Goal: Task Accomplishment & Management: Use online tool/utility

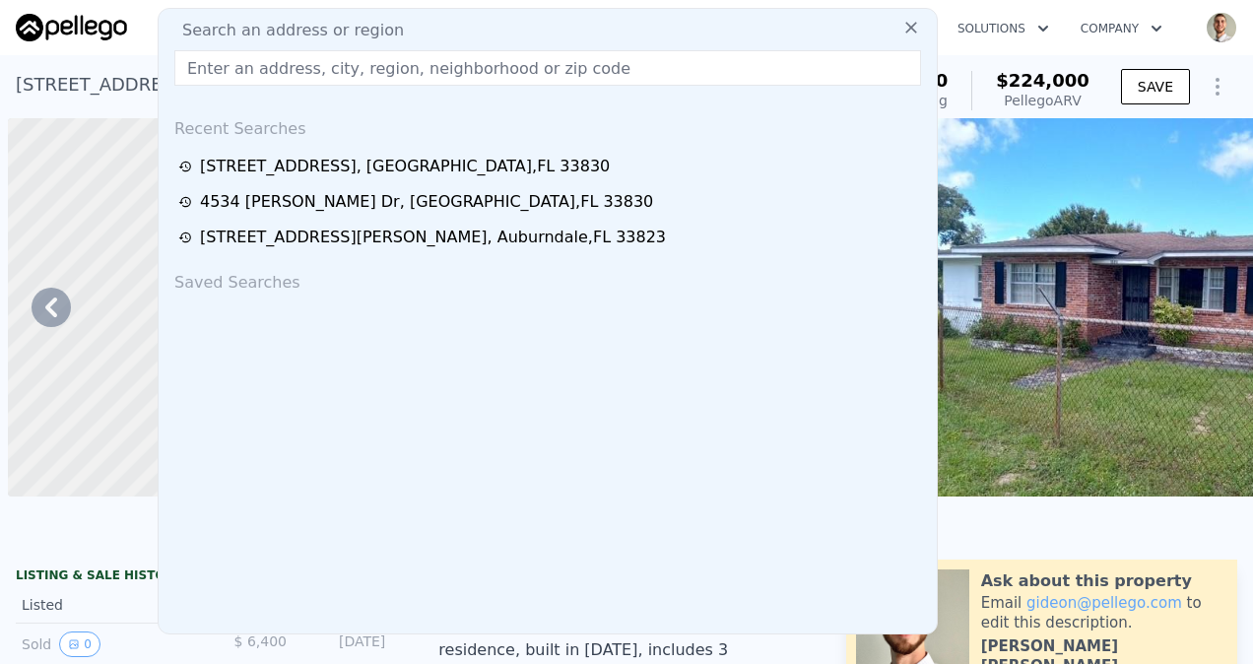
scroll to position [0, 2257]
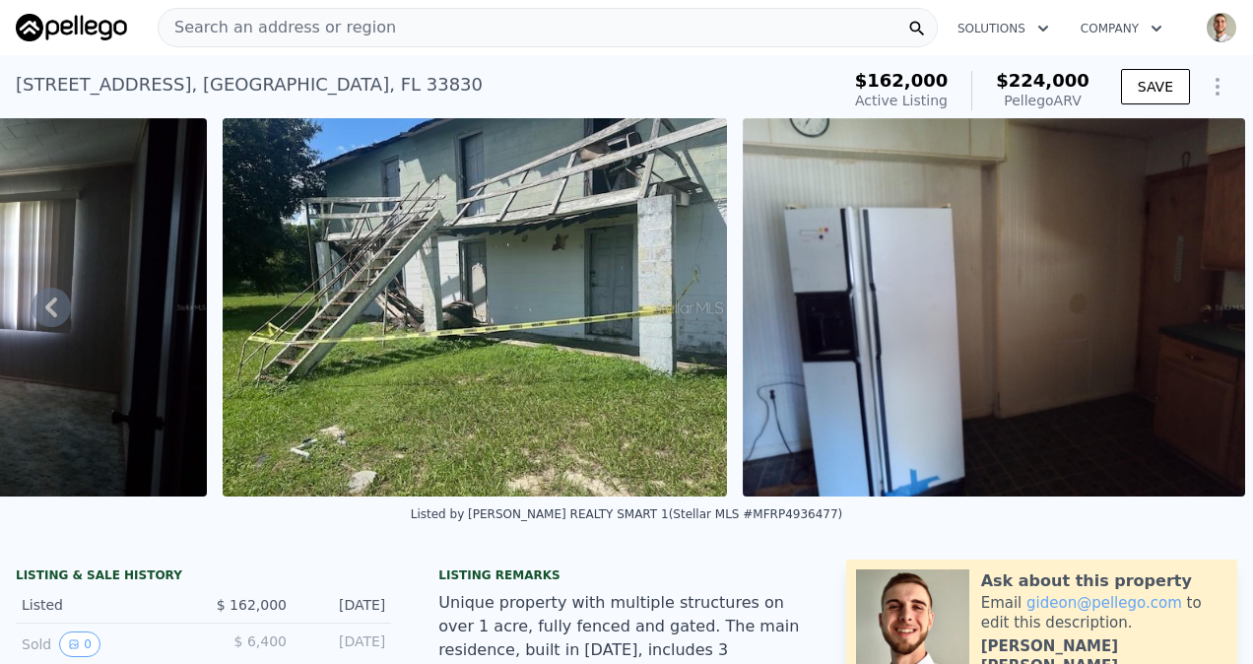
click at [969, 244] on img at bounding box center [994, 307] width 502 height 378
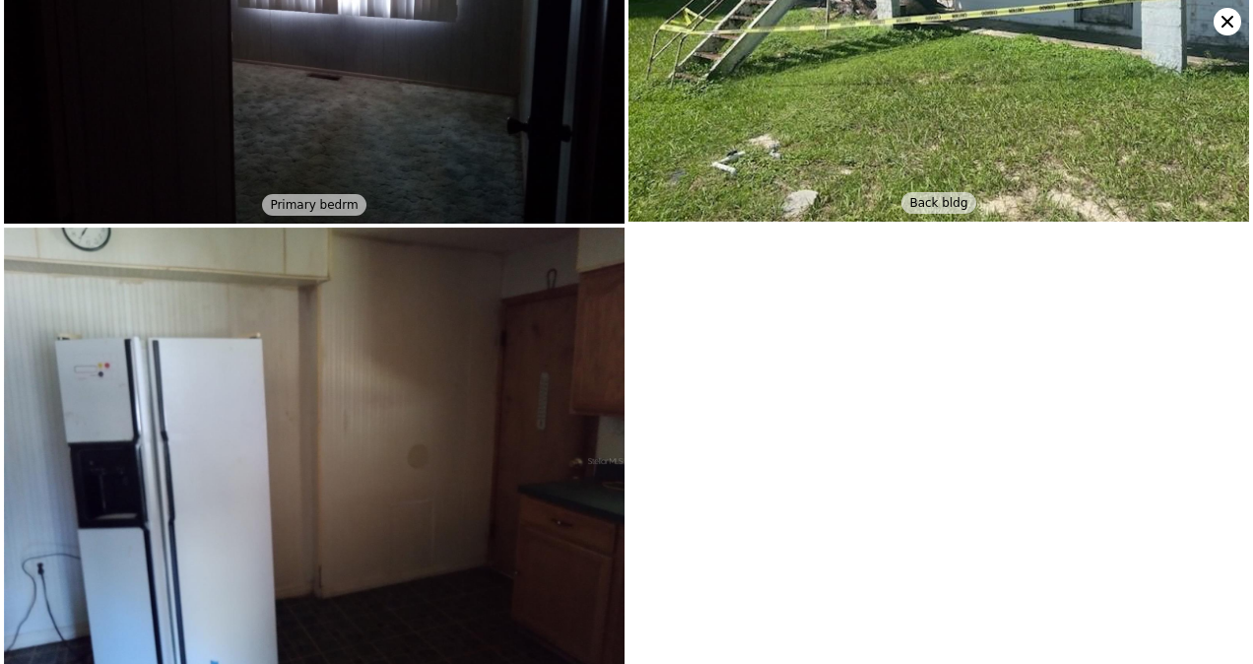
scroll to position [728, 0]
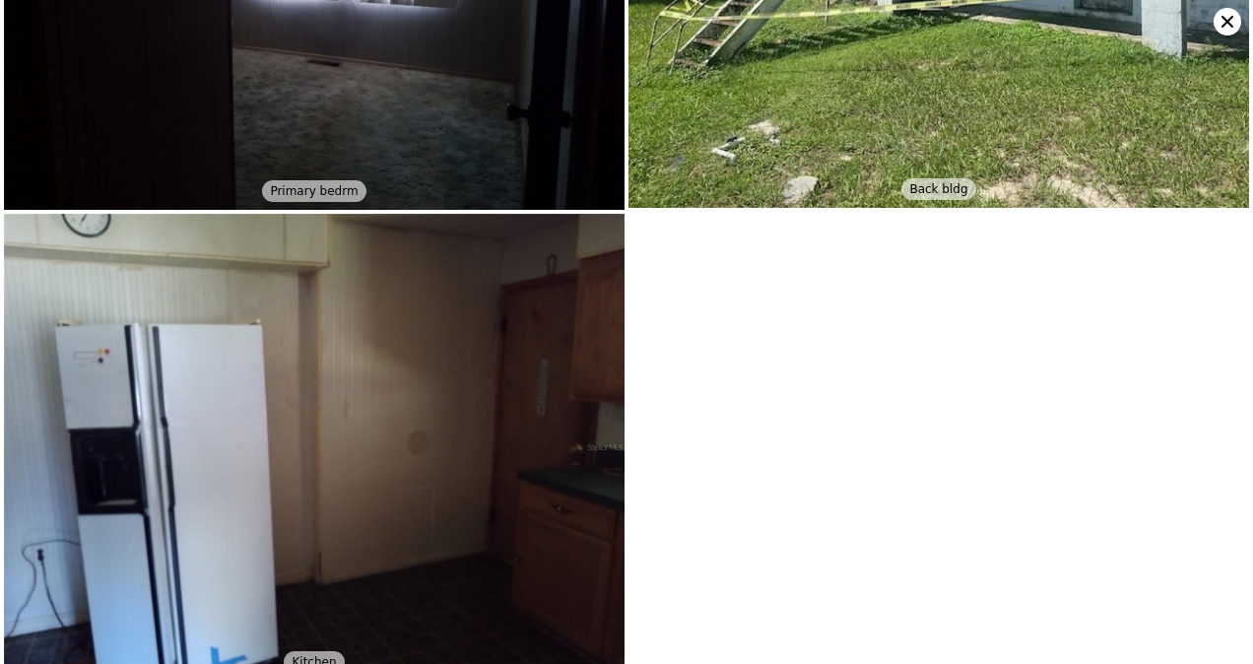
click at [1220, 18] on icon at bounding box center [1228, 22] width 28 height 28
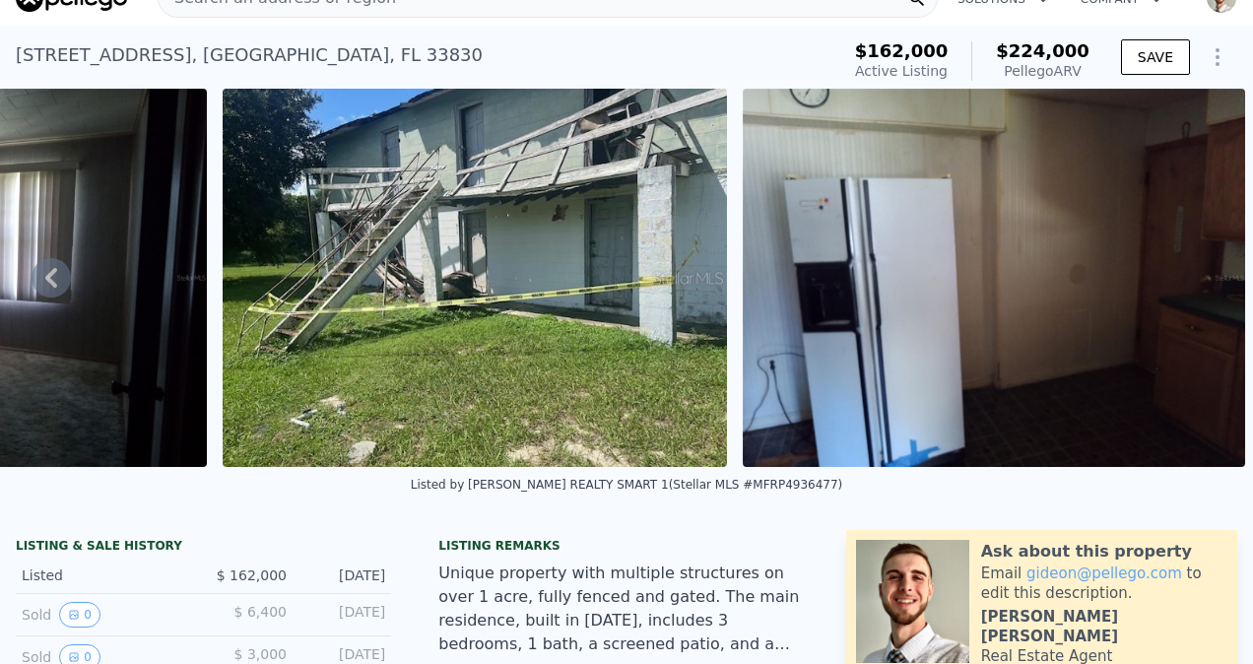
scroll to position [7, 0]
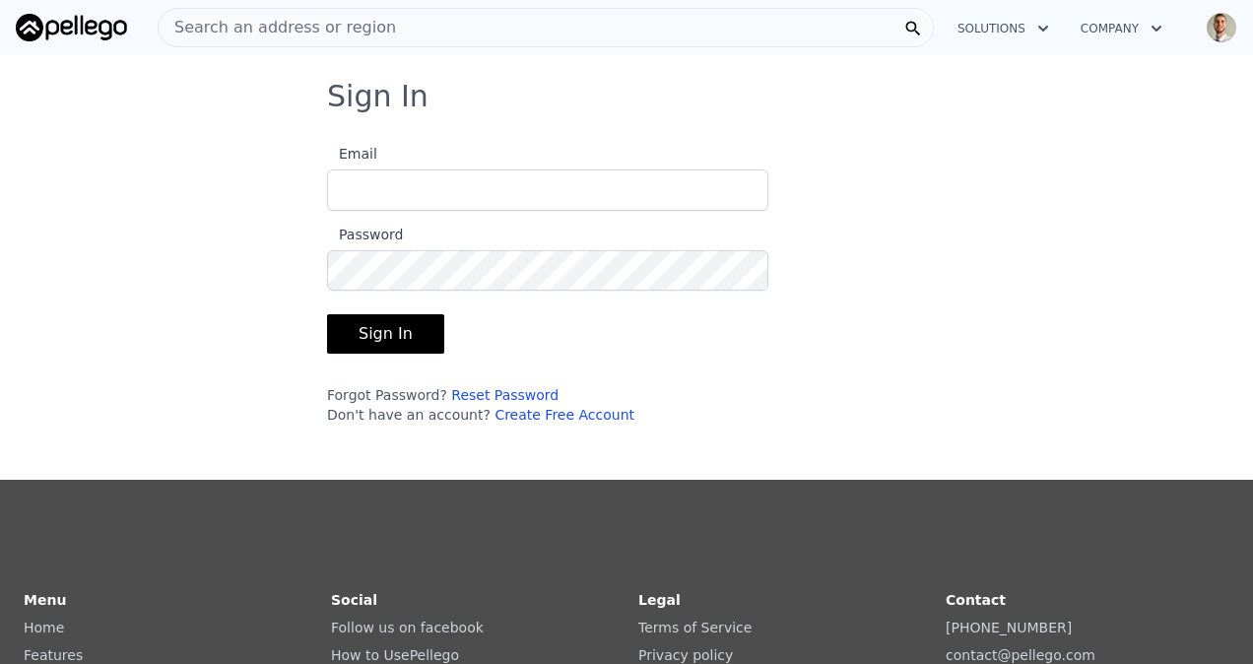
type input "[EMAIL_ADDRESS][DOMAIN_NAME]"
click at [327, 331] on button "Sign In" at bounding box center [385, 333] width 117 height 39
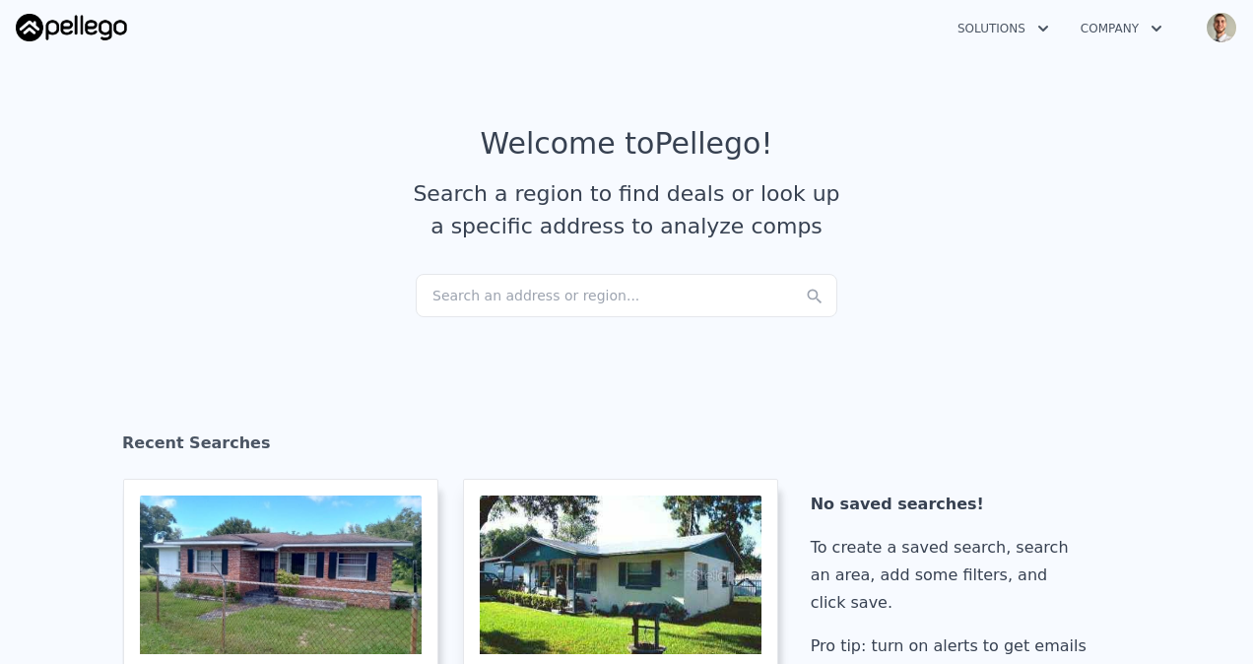
click at [493, 286] on div "Search an address or region..." at bounding box center [627, 295] width 422 height 43
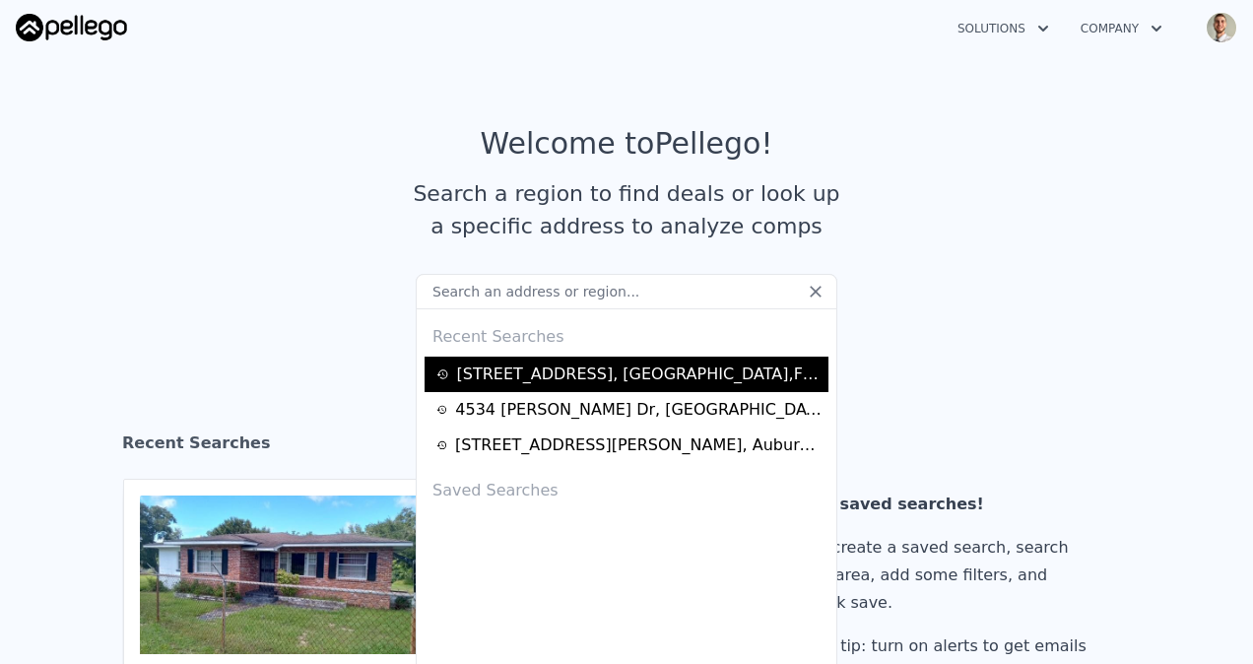
click at [497, 367] on div "[STREET_ADDRESS]" at bounding box center [640, 375] width 367 height 24
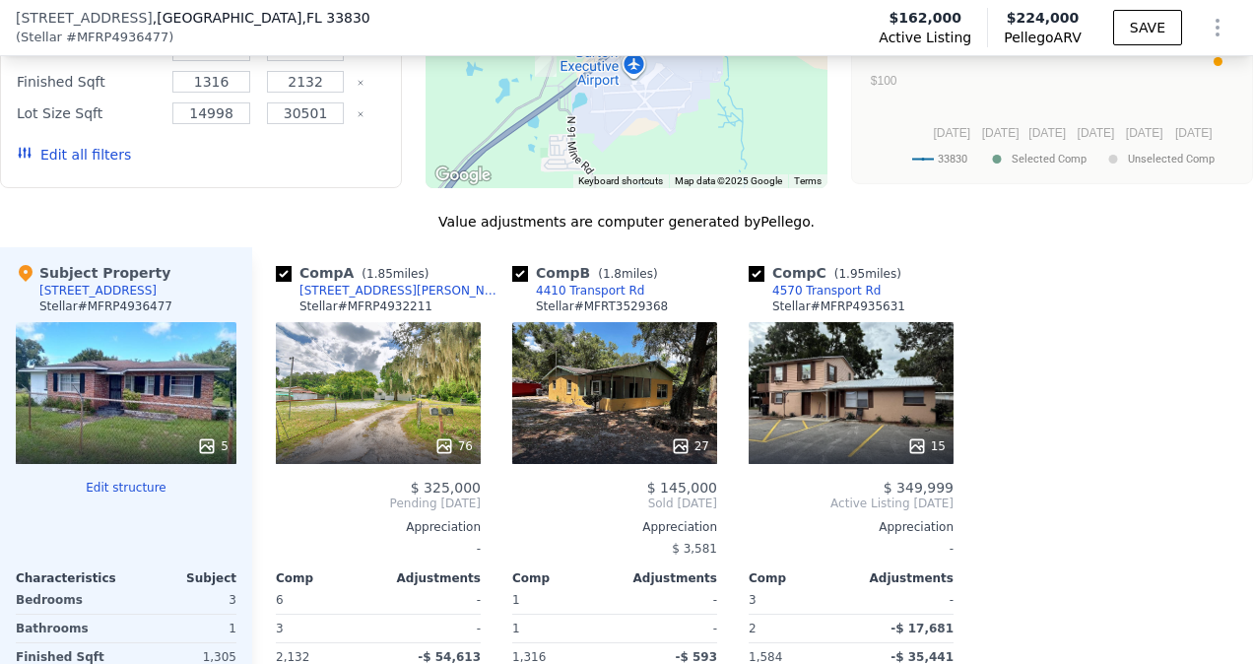
scroll to position [2160, 0]
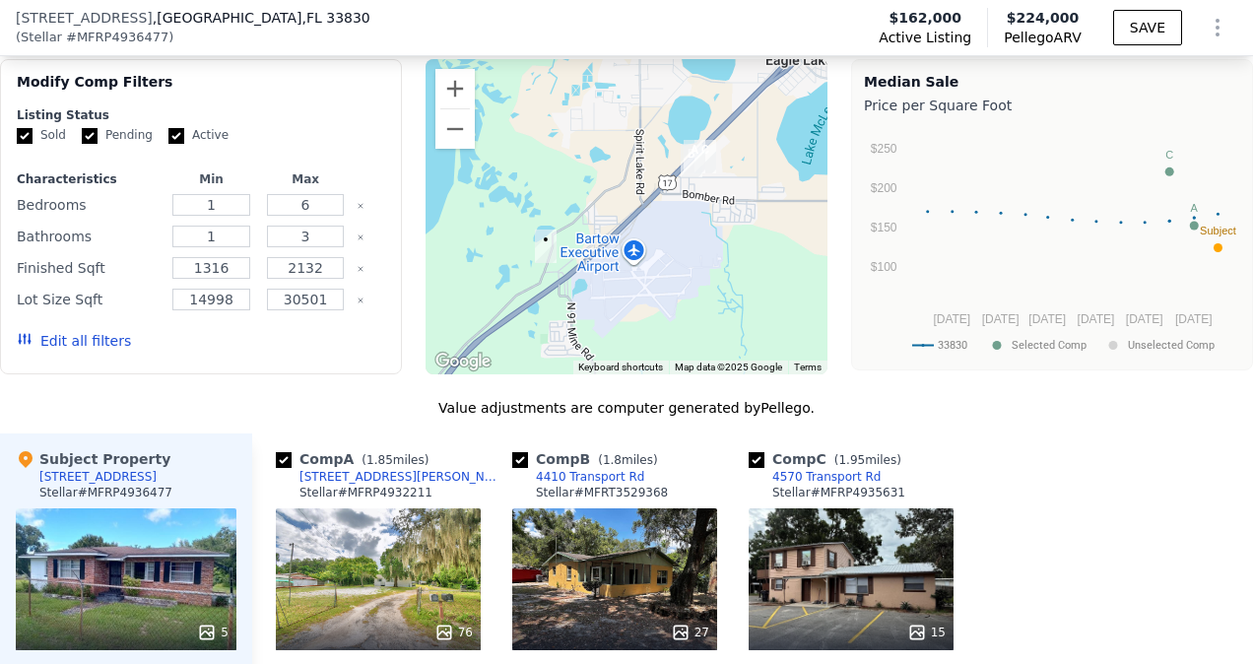
click at [37, 331] on button "Edit all filters" at bounding box center [74, 341] width 114 height 20
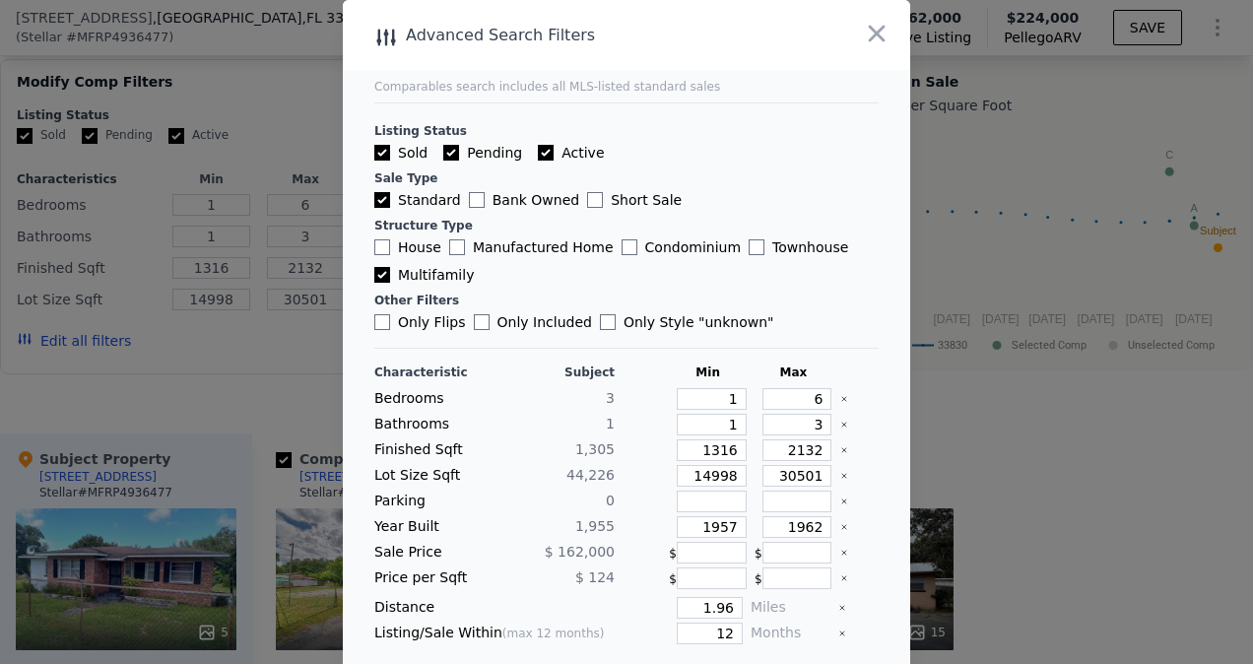
scroll to position [43, 0]
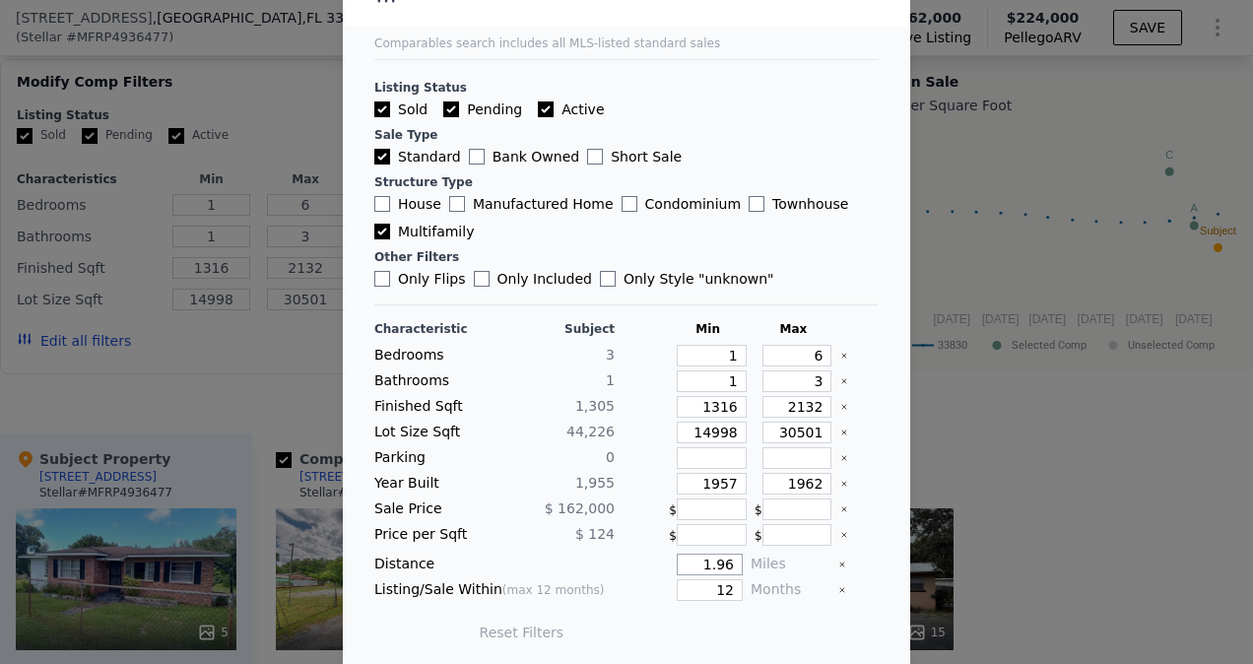
drag, startPoint x: 674, startPoint y: 564, endPoint x: 753, endPoint y: 561, distance: 78.9
click at [753, 561] on div "Distance 1.96 Miles" at bounding box center [626, 565] width 504 height 22
type input "5"
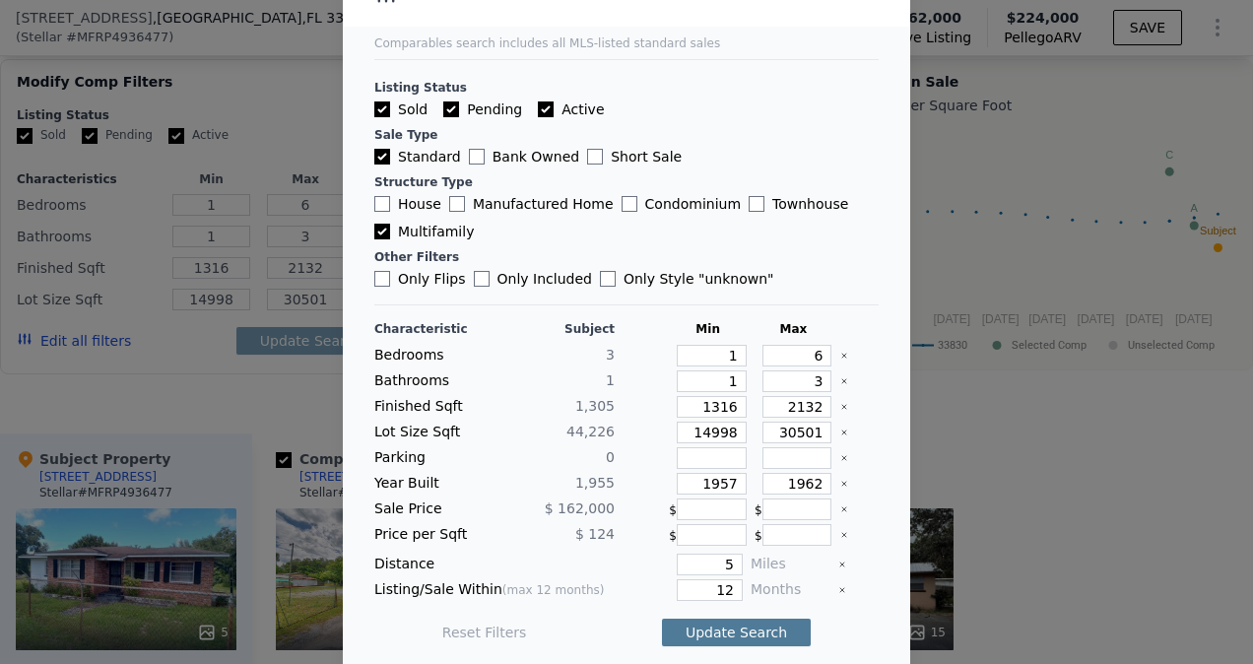
click at [711, 623] on button "Update Search" at bounding box center [736, 633] width 149 height 28
checkbox input "false"
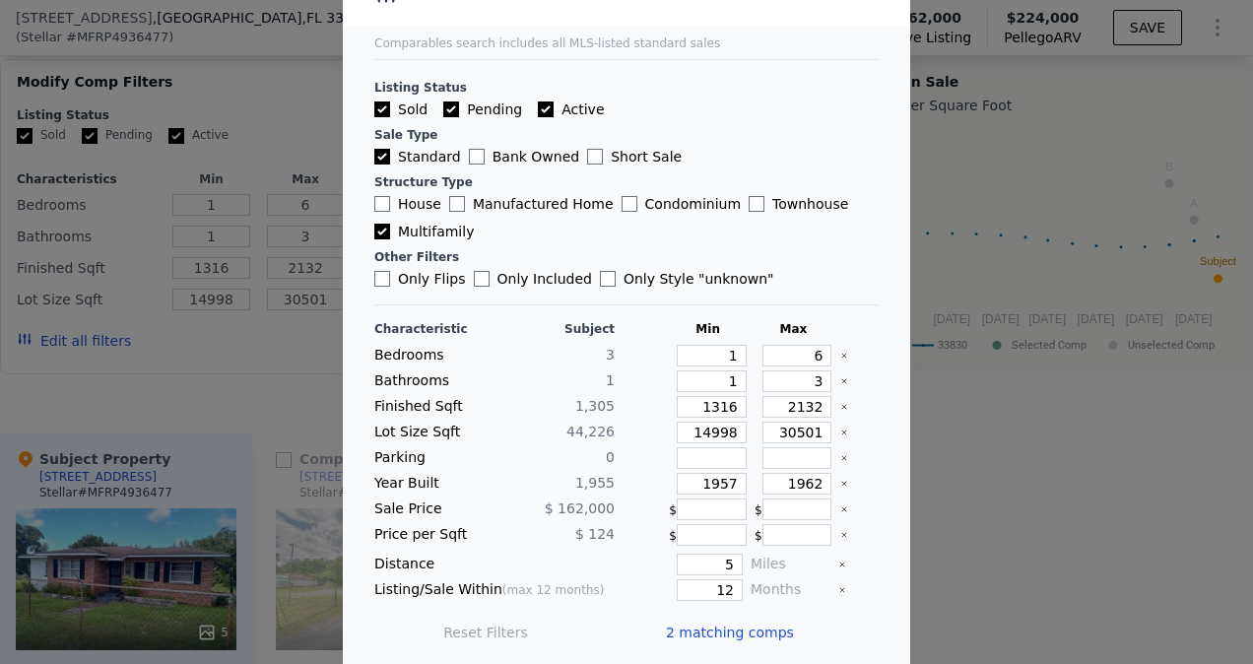
click at [696, 623] on span "2 matching comps" at bounding box center [730, 633] width 128 height 20
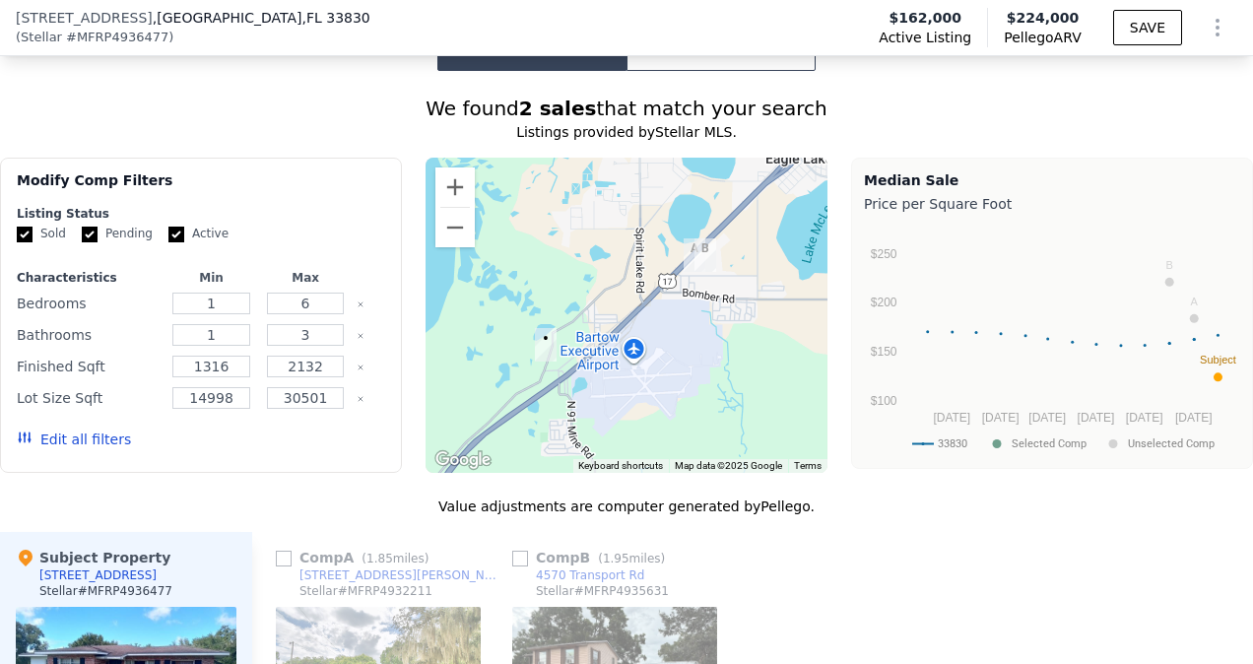
scroll to position [2061, 0]
click at [63, 412] on div "Edit all filters" at bounding box center [74, 439] width 114 height 55
click at [72, 430] on button "Edit all filters" at bounding box center [74, 440] width 114 height 20
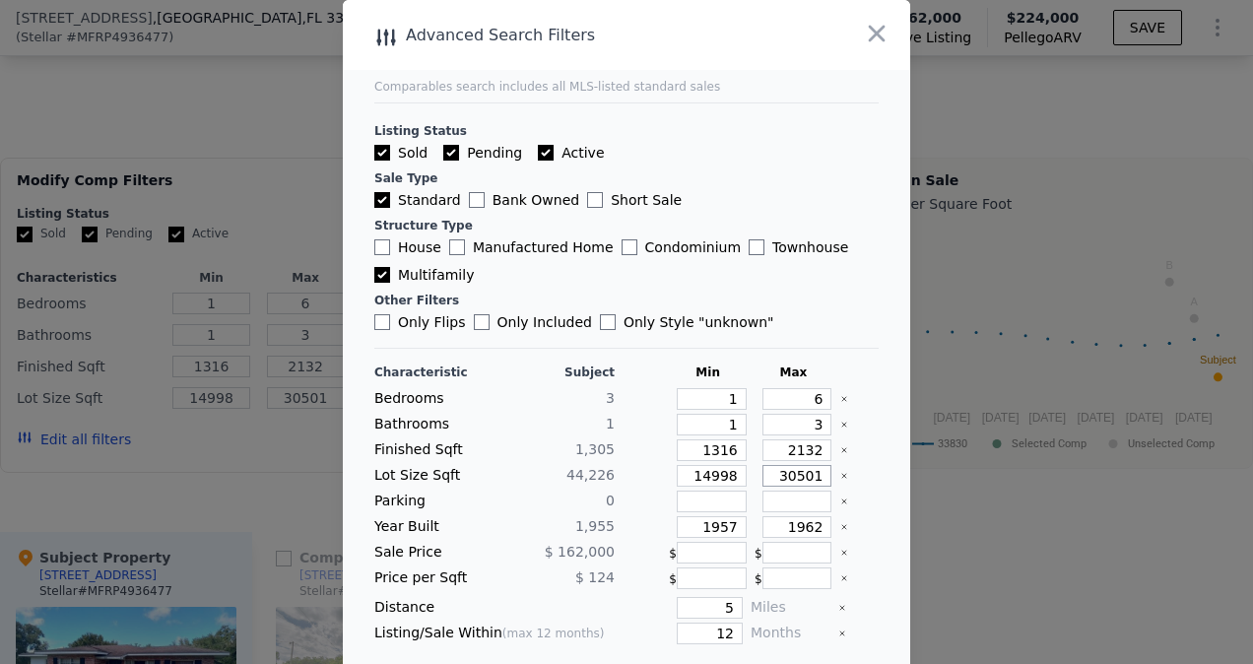
drag, startPoint x: 749, startPoint y: 471, endPoint x: 824, endPoint y: 469, distance: 74.9
click at [824, 469] on div "Lot Size Sqft 44,226 14998 30501" at bounding box center [626, 476] width 504 height 22
click at [840, 542] on div at bounding box center [859, 553] width 38 height 22
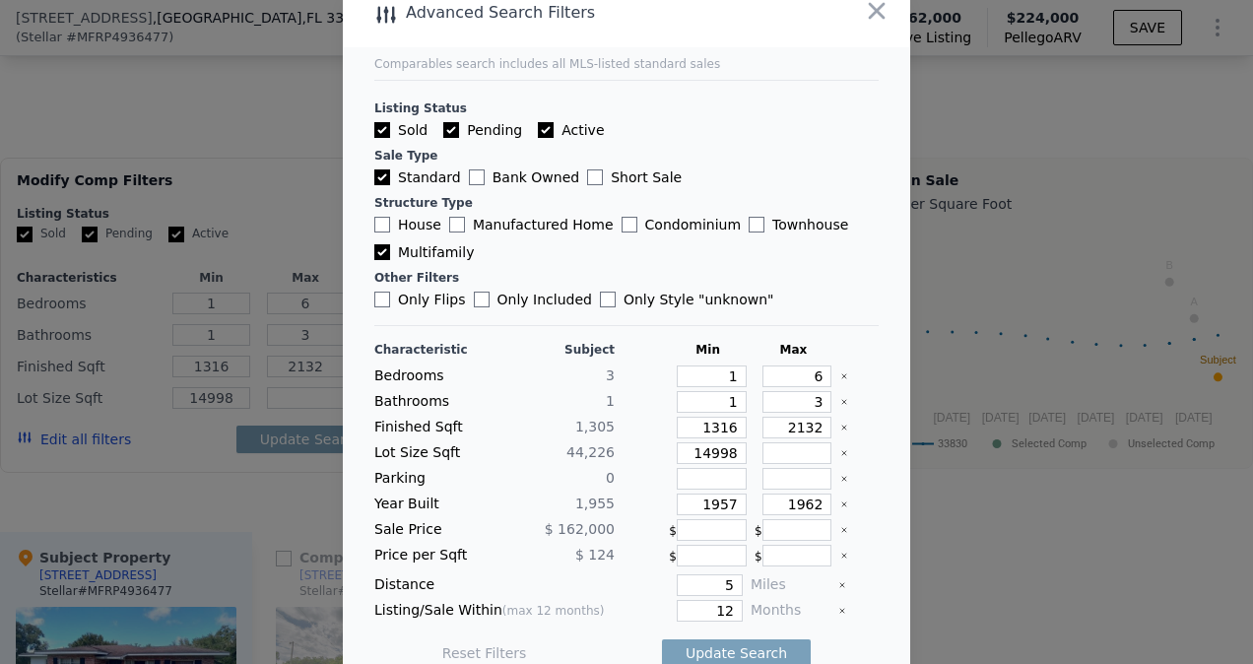
scroll to position [43, 0]
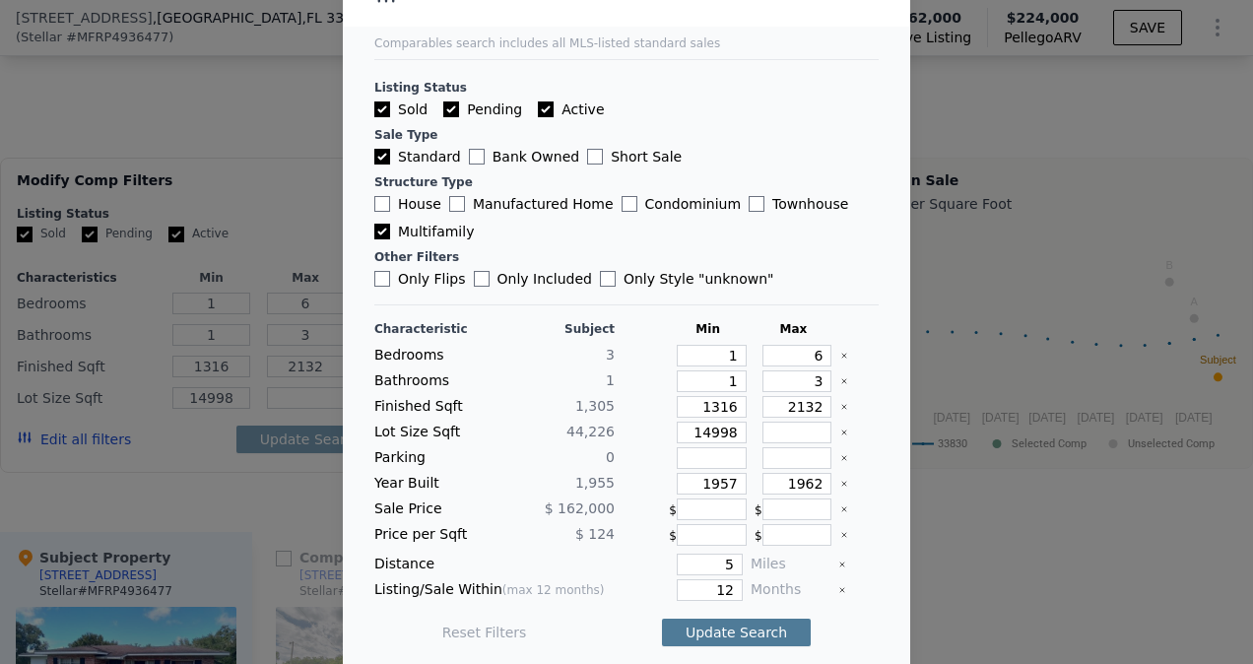
click at [699, 619] on button "Update Search" at bounding box center [736, 633] width 149 height 28
drag, startPoint x: 763, startPoint y: 402, endPoint x: 907, endPoint y: 384, distance: 145.9
click at [907, 384] on div "​ Advanced Search Filters Comparables search includes all MLS-listed standard s…" at bounding box center [626, 314] width 1253 height 715
click at [877, 475] on main "Comparables search includes all MLS-listed standard sales Listing Status Sold P…" at bounding box center [627, 310] width 568 height 707
click at [733, 625] on button "Update Search" at bounding box center [736, 633] width 149 height 28
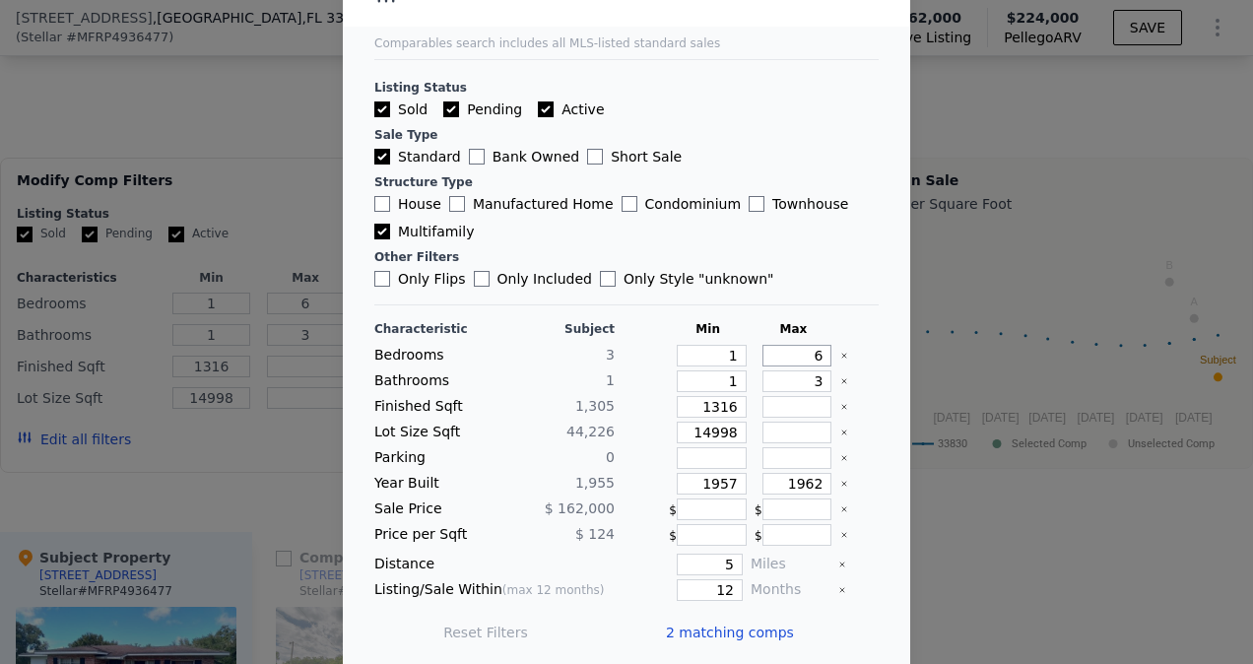
drag, startPoint x: 779, startPoint y: 357, endPoint x: 887, endPoint y: 324, distance: 112.2
click at [887, 324] on main "Comparables search includes all MLS-listed standard sales Listing Status Sold P…" at bounding box center [627, 310] width 568 height 707
drag, startPoint x: 788, startPoint y: 380, endPoint x: 873, endPoint y: 374, distance: 84.9
click at [873, 374] on main "Comparables search includes all MLS-listed standard sales Listing Status Sold P…" at bounding box center [627, 310] width 568 height 707
click at [741, 624] on button "Update Search" at bounding box center [736, 633] width 149 height 28
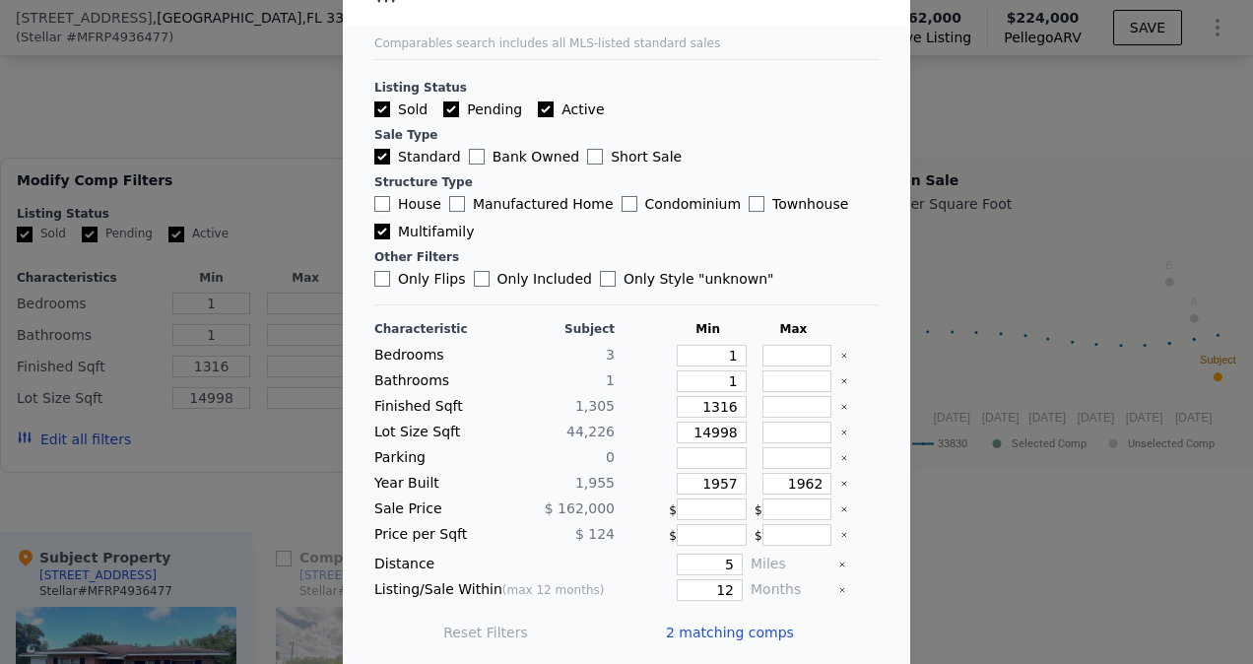
click at [374, 200] on input "House" at bounding box center [382, 204] width 16 height 16
checkbox input "true"
click at [455, 201] on label "Manufactured Home" at bounding box center [531, 204] width 165 height 20
click at [455, 201] on input "Manufactured Home" at bounding box center [457, 204] width 16 height 16
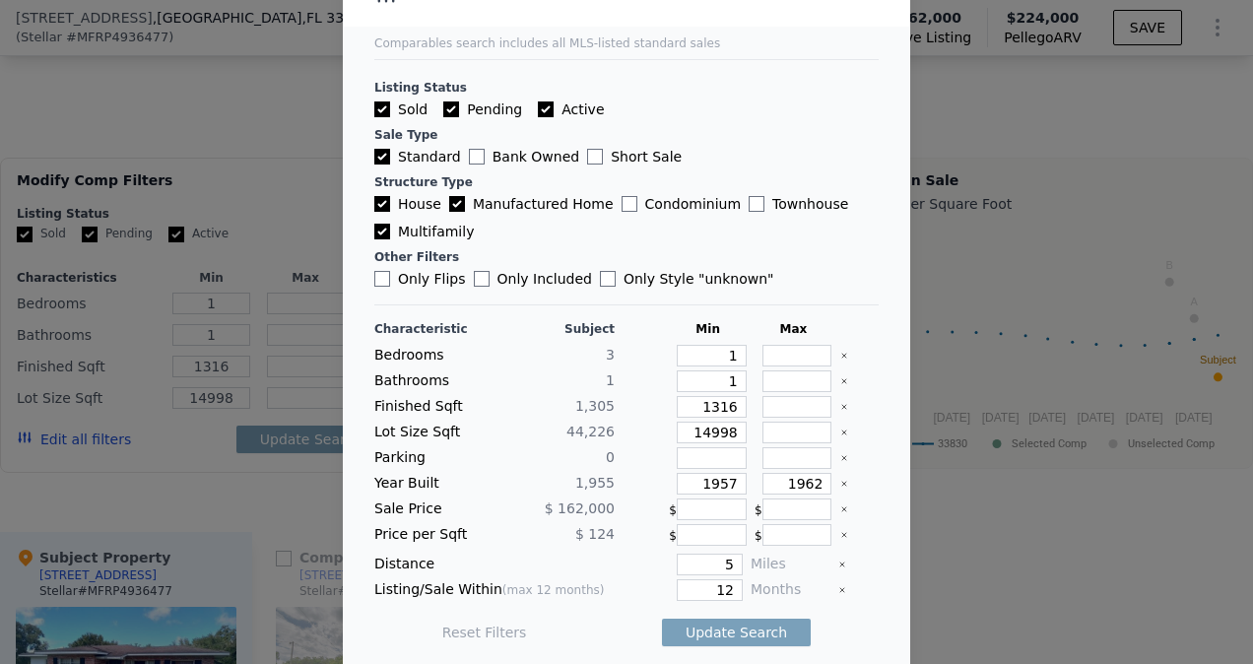
click at [454, 201] on label "Manufactured Home" at bounding box center [531, 204] width 165 height 20
click at [454, 201] on input "Manufactured Home" at bounding box center [457, 204] width 16 height 16
checkbox input "false"
click at [374, 203] on input "House" at bounding box center [382, 204] width 16 height 16
checkbox input "false"
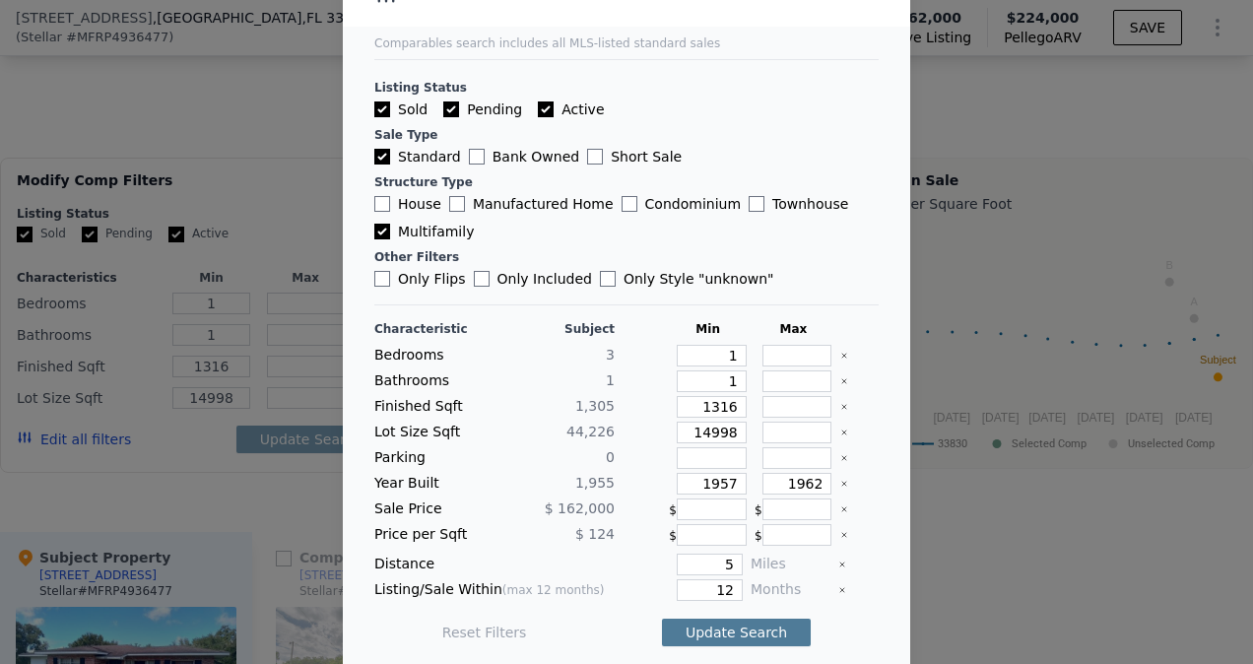
click at [725, 634] on button "Update Search" at bounding box center [736, 633] width 149 height 28
click at [730, 626] on span "2 matching comps" at bounding box center [730, 633] width 128 height 20
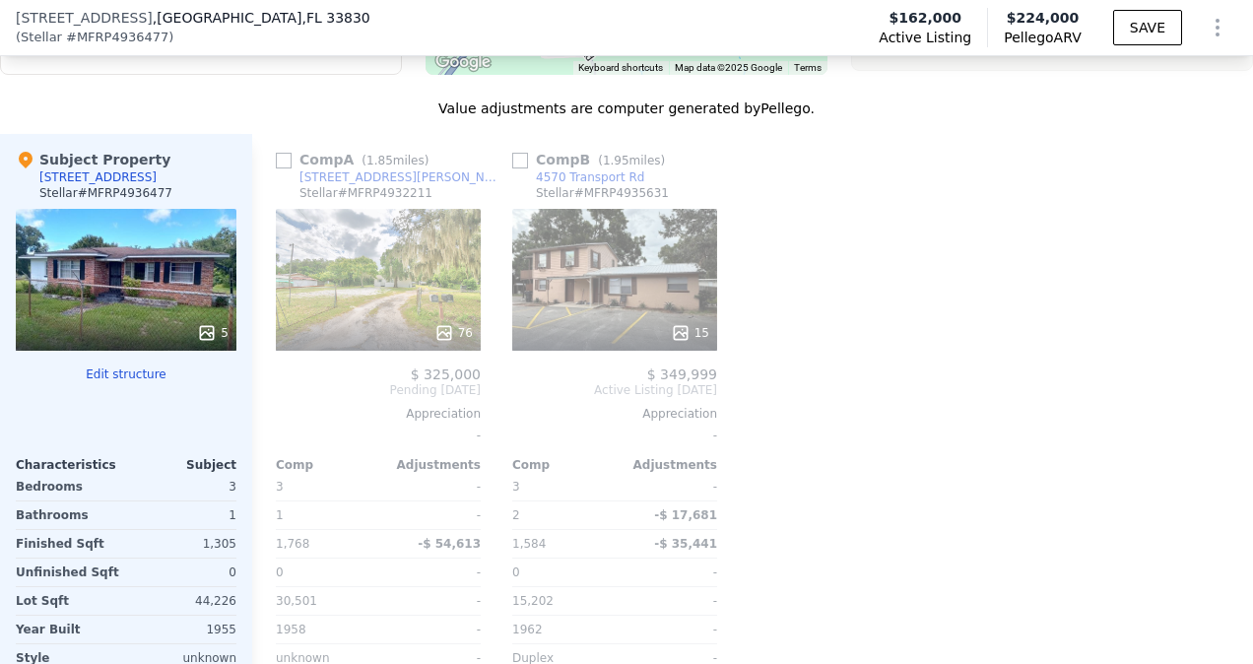
scroll to position [2455, 0]
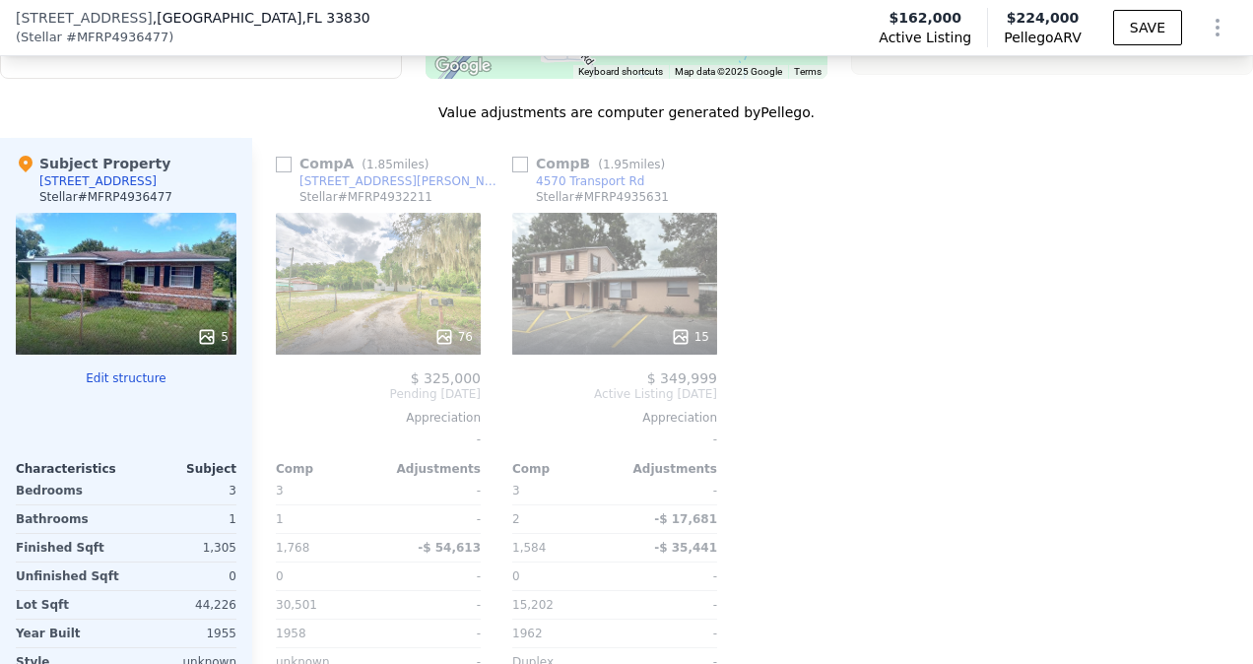
click at [514, 157] on input "checkbox" at bounding box center [520, 165] width 16 height 16
checkbox input "true"
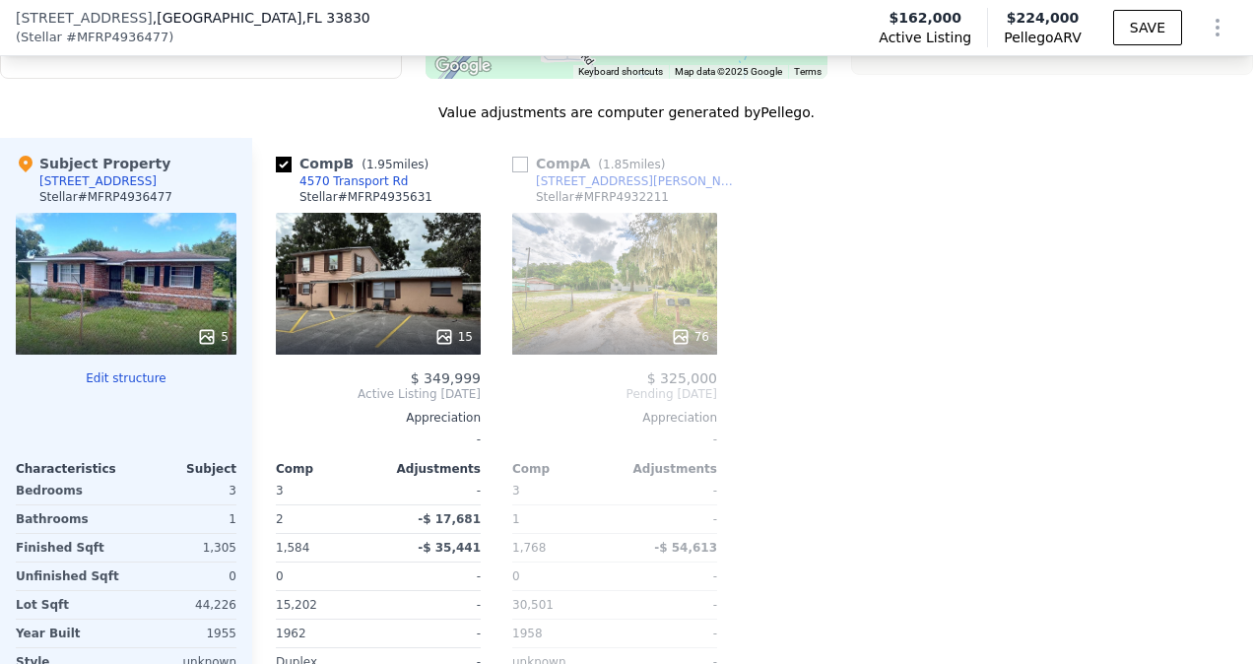
scroll to position [2095, 0]
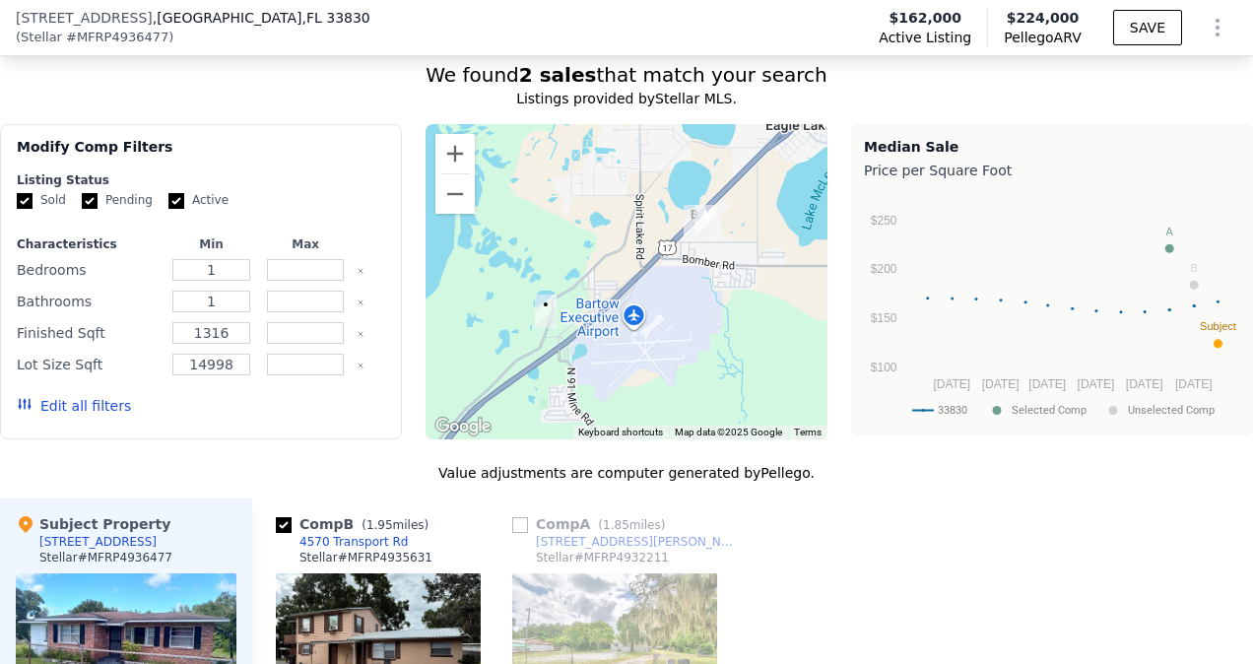
click at [87, 193] on input "Pending" at bounding box center [90, 201] width 16 height 16
checkbox input "false"
click at [168, 193] on input "Active" at bounding box center [176, 201] width 16 height 16
checkbox input "false"
click at [278, 392] on button "Update Search" at bounding box center [310, 406] width 149 height 28
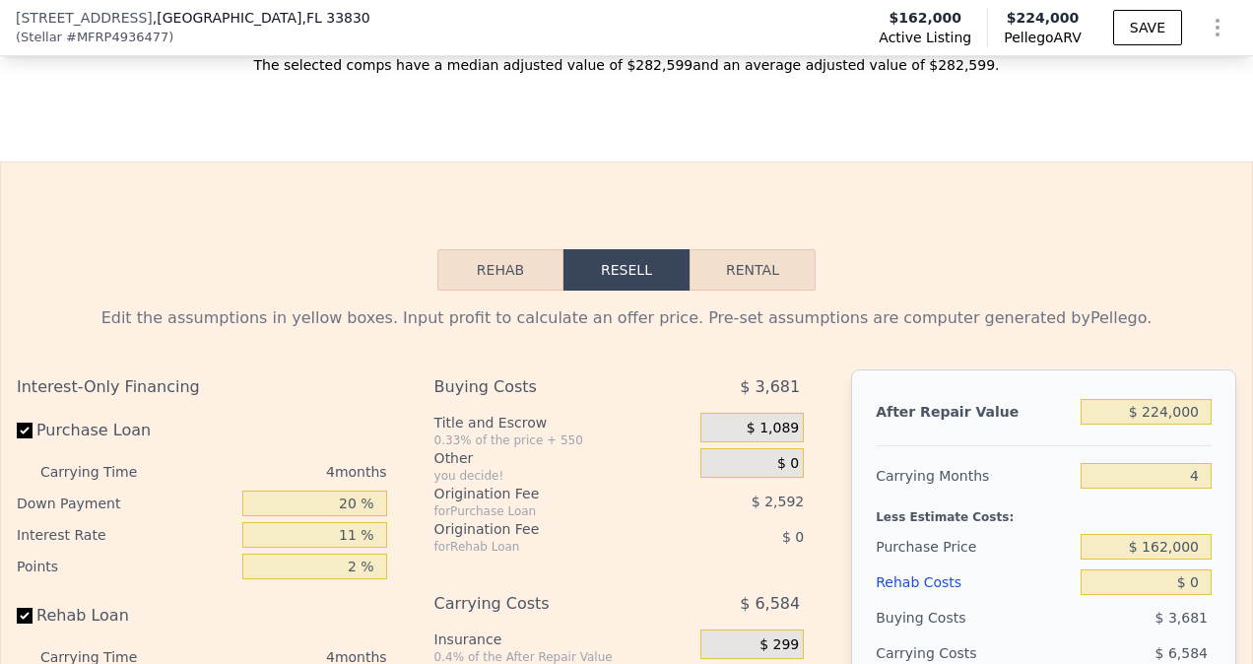
scroll to position [3185, 0]
click at [753, 251] on button "Rental" at bounding box center [753, 271] width 126 height 41
select select "30"
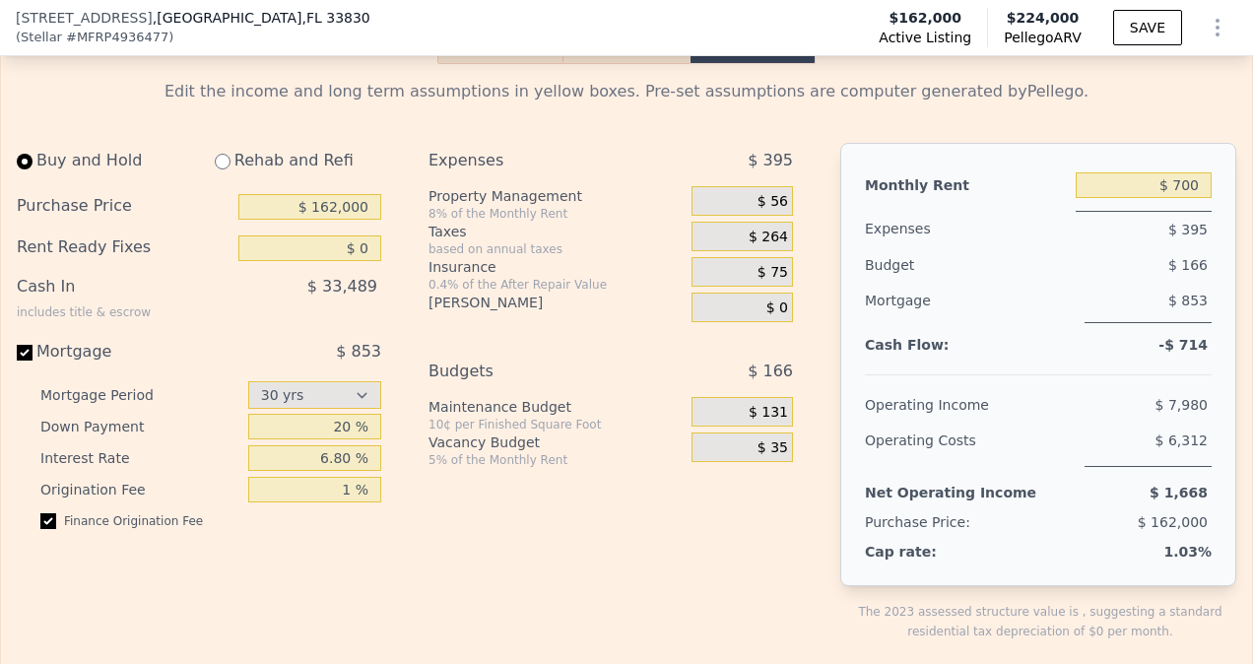
scroll to position [3415, 0]
drag, startPoint x: 356, startPoint y: 177, endPoint x: 404, endPoint y: 170, distance: 48.8
click at [404, 170] on div "Buy and Hold Rehab and Refi Purchase Price $ 162,000 Rent Ready Fixes $ 0 Cash …" at bounding box center [413, 407] width 792 height 530
type input "$ 110,000"
click at [561, 506] on div "Expenses $ 395 Property Management 8% of the Monthly Rent $ 56 Taxes based on a…" at bounding box center [619, 407] width 380 height 530
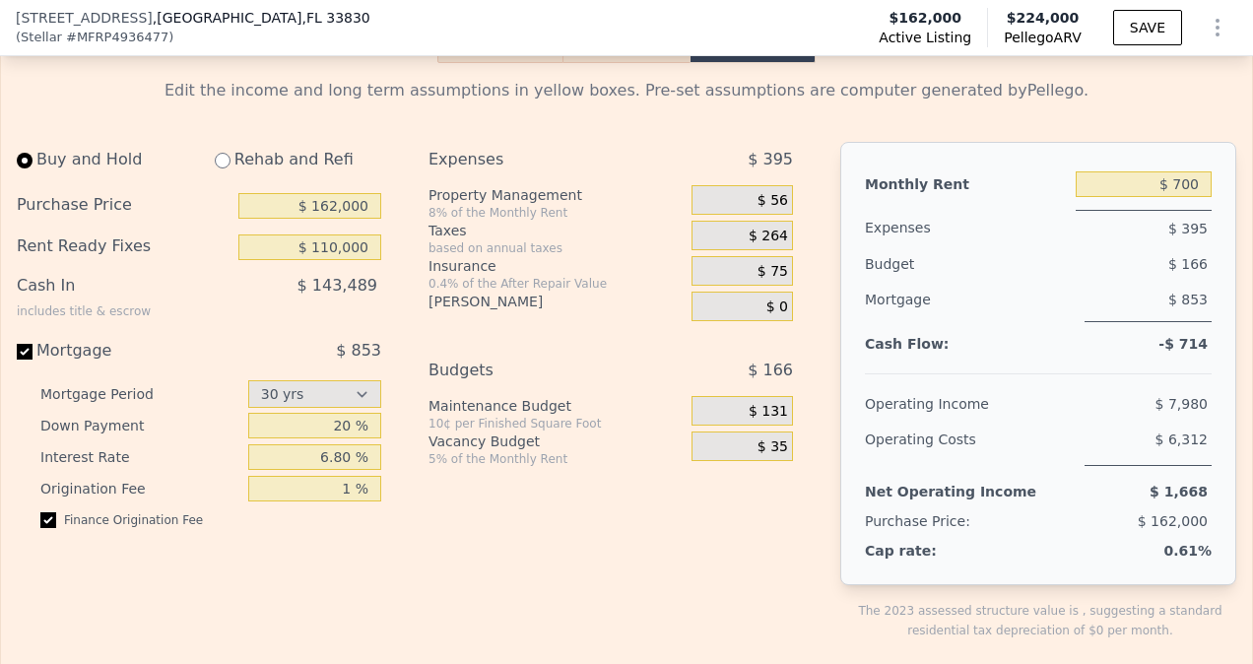
click at [767, 192] on span "$ 56" at bounding box center [773, 201] width 31 height 18
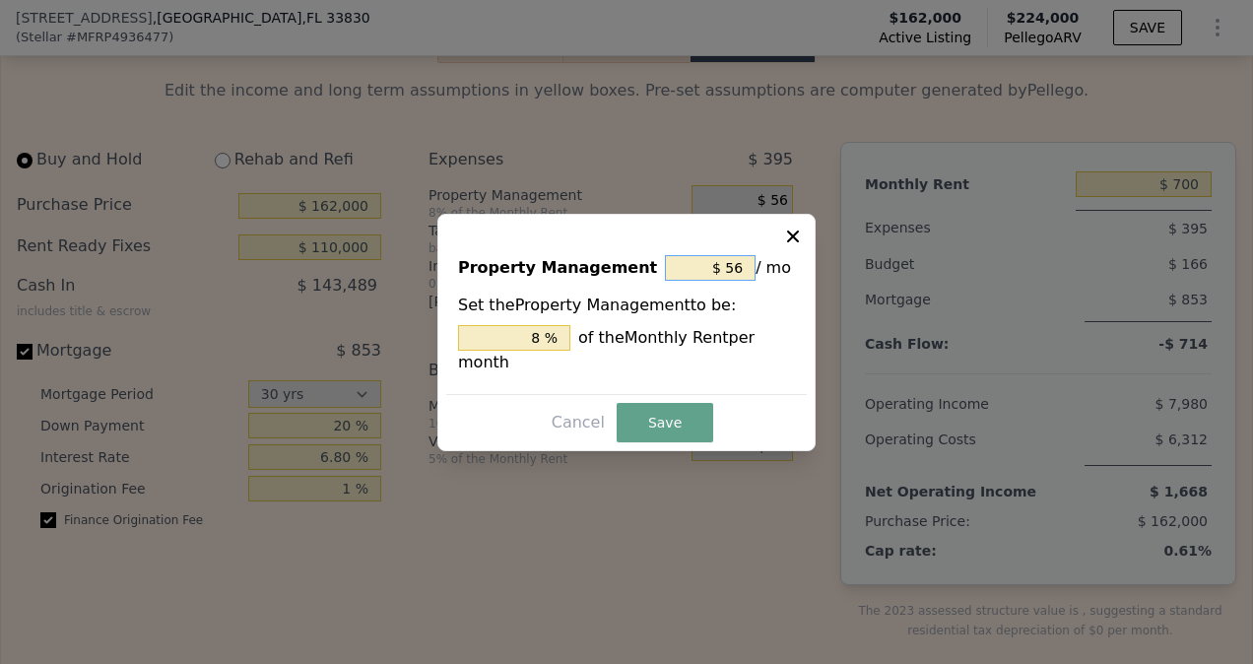
drag, startPoint x: 724, startPoint y: 276, endPoint x: 829, endPoint y: 263, distance: 105.2
click at [829, 263] on div "​ Property Management $ 56 / mo Set the Property Management to be: 8 % of the M…" at bounding box center [626, 332] width 1253 height 664
type input "$ 5"
type input "0.714 %"
type input "$ 0"
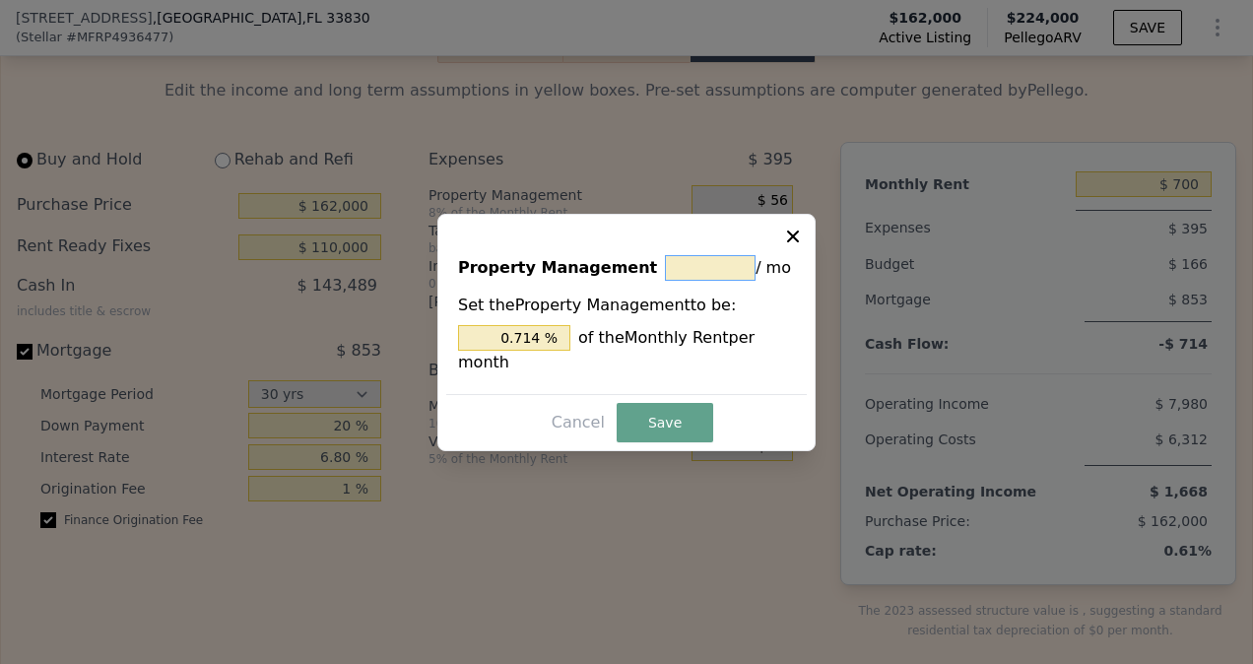
type input "0 %"
type input "$ 0"
click at [646, 412] on button "Save" at bounding box center [665, 422] width 97 height 39
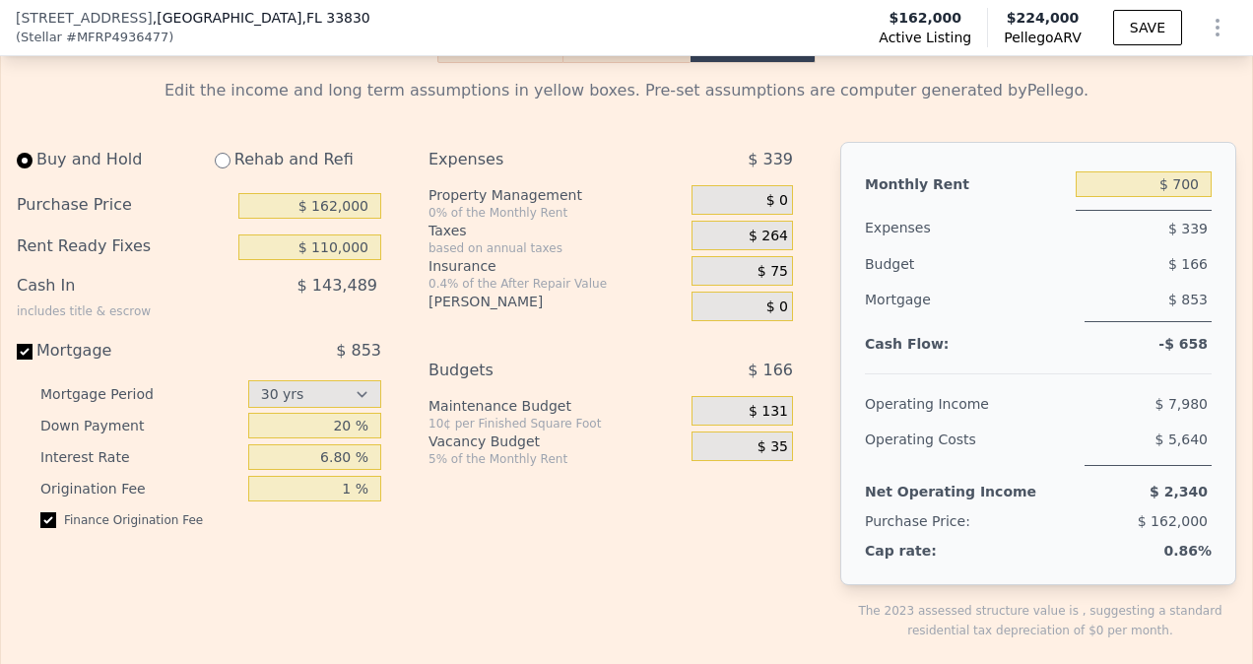
scroll to position [3251, 0]
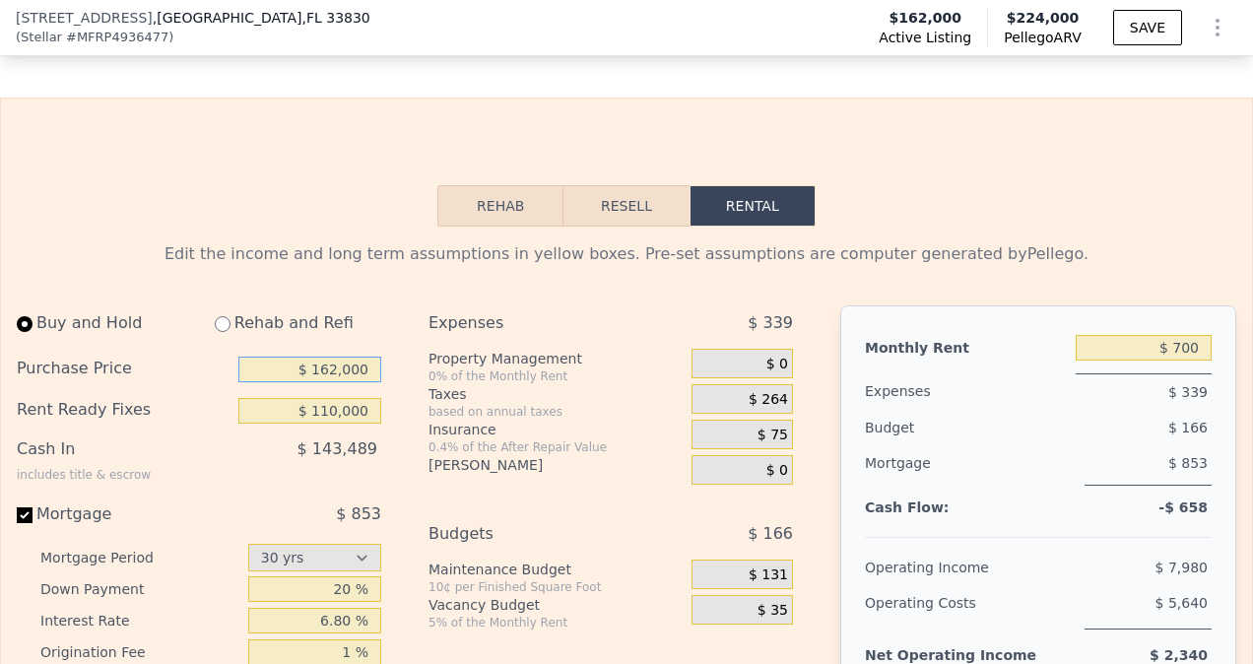
drag, startPoint x: 317, startPoint y: 299, endPoint x: 469, endPoint y: 286, distance: 152.3
click at [469, 305] on div "Buy and Hold Rehab and Refi Purchase Price $ 162,000 Rent Ready Fixes $ 110,000…" at bounding box center [413, 570] width 792 height 530
type input "$ 150,000"
click at [539, 603] on div "Expenses $ 339 Property Management 0% of the Monthly Rent $ 0 Taxes based on an…" at bounding box center [619, 570] width 380 height 530
drag, startPoint x: 311, startPoint y: 338, endPoint x: 410, endPoint y: 338, distance: 98.5
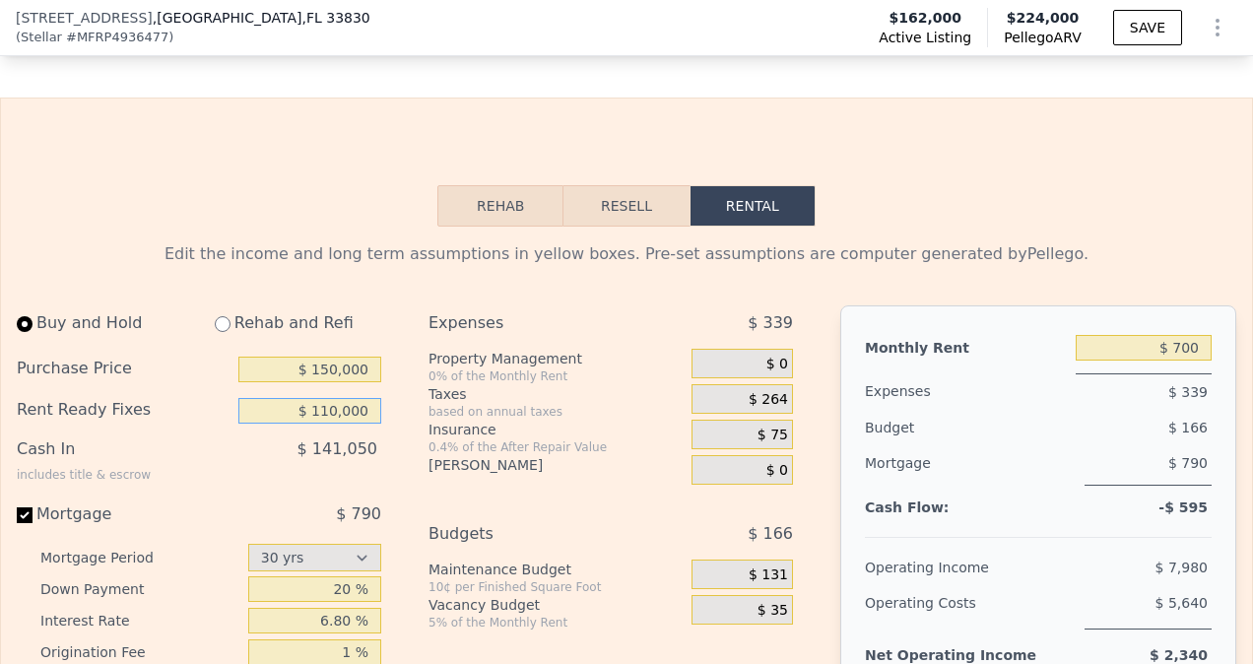
click at [410, 338] on div "Buy and Hold Rehab and Refi Purchase Price $ 150,000 Rent Ready Fixes $ 110,000…" at bounding box center [413, 570] width 792 height 530
type input "$ 110,000"
drag, startPoint x: 361, startPoint y: 339, endPoint x: 304, endPoint y: 345, distance: 56.5
click at [304, 398] on input "$ 110,000" at bounding box center [309, 411] width 143 height 26
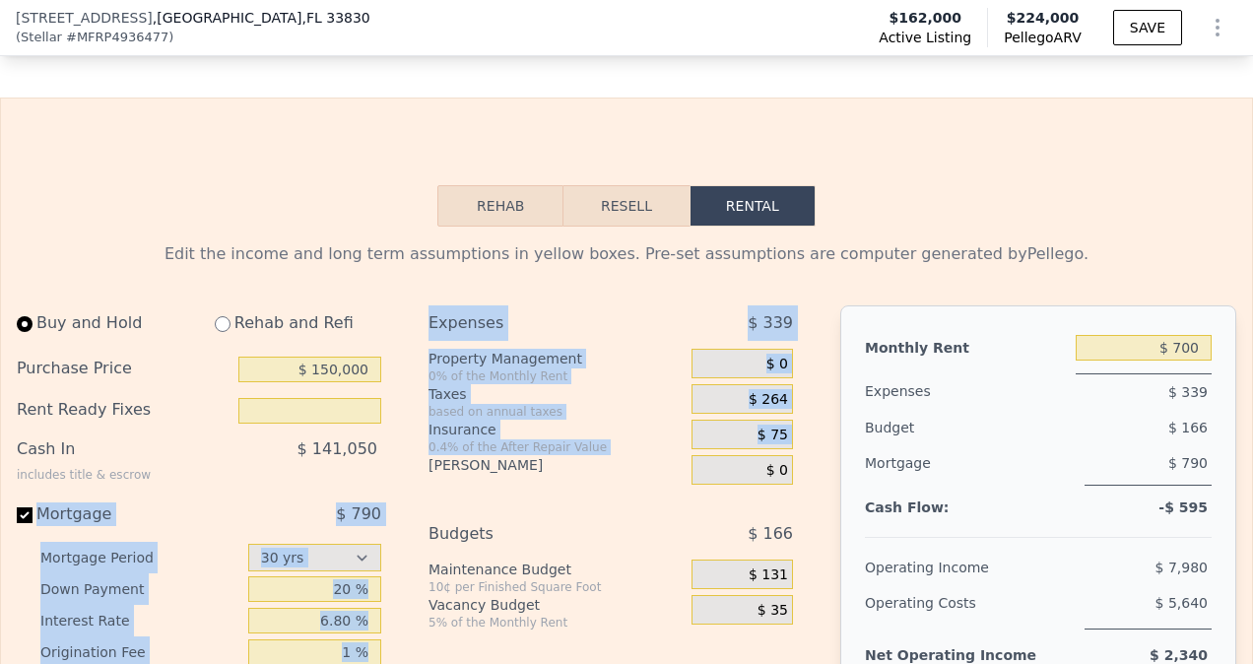
click at [411, 410] on div "Buy and Hold Rehab and Refi Purchase Price $ 150,000 Rent Ready Fixes Cash In i…" at bounding box center [413, 570] width 792 height 530
click at [408, 412] on div "Buy and Hold Rehab and Refi Purchase Price $ 150,000 Rent Ready Fixes Cash In i…" at bounding box center [413, 570] width 792 height 530
click at [374, 432] on div "Cash In includes title & escrow $ 141,050" at bounding box center [199, 459] width 365 height 55
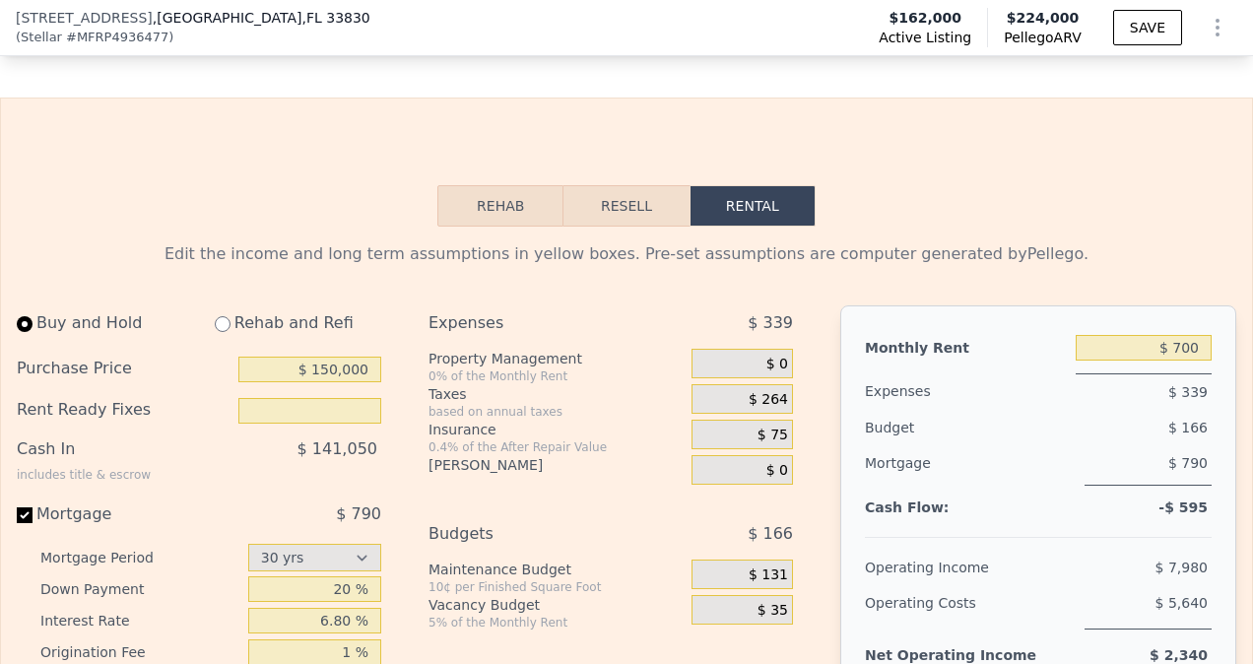
click at [276, 432] on div "$ 141,050" at bounding box center [270, 457] width 223 height 51
click at [323, 398] on input "text" at bounding box center [309, 411] width 143 height 26
type input "$ 0"
click at [405, 397] on div "Buy and Hold Rehab and Refi Purchase Price $ 150,000 Rent Ready Fixes $ 0 Cash …" at bounding box center [413, 570] width 792 height 530
drag, startPoint x: 354, startPoint y: 341, endPoint x: 399, endPoint y: 334, distance: 45.8
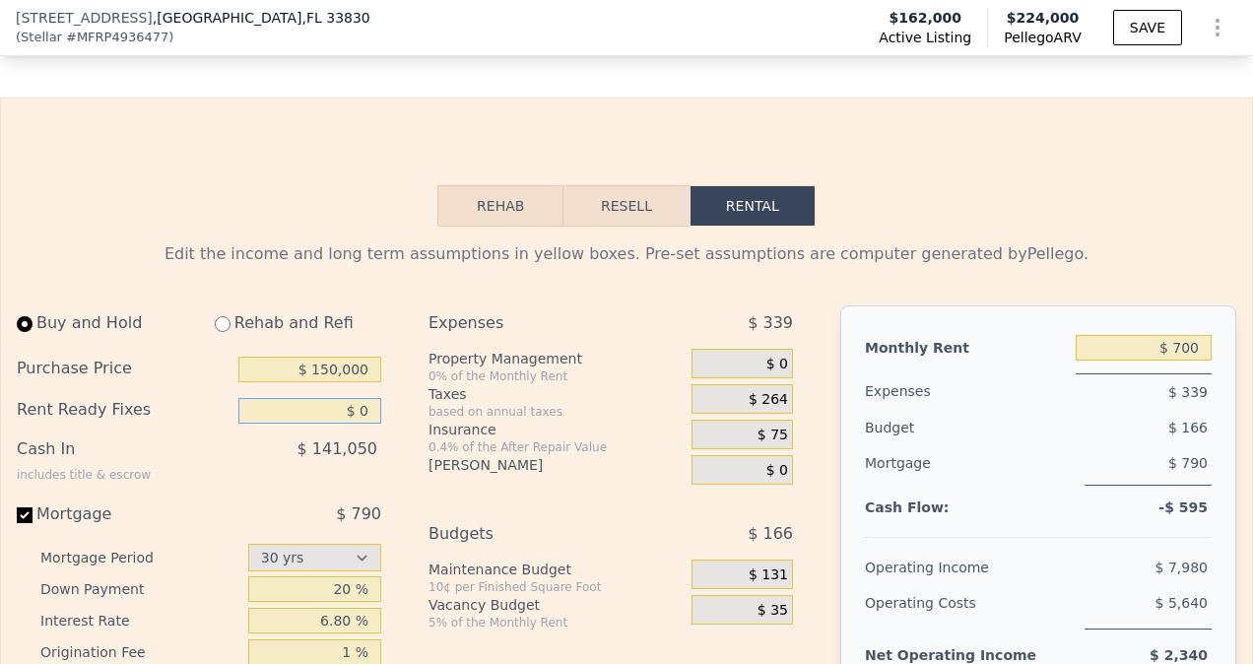
click at [399, 334] on div "Buy and Hold Rehab and Refi Purchase Price $ 150,000 Rent Ready Fixes $ 0 Cash …" at bounding box center [413, 570] width 792 height 530
click at [397, 395] on div "Buy and Hold Rehab and Refi Purchase Price $ 150,000 Rent Ready Fixes Cash In i…" at bounding box center [413, 570] width 792 height 530
click at [223, 316] on input "radio" at bounding box center [223, 324] width 16 height 16
radio input "true"
type input "$ 0"
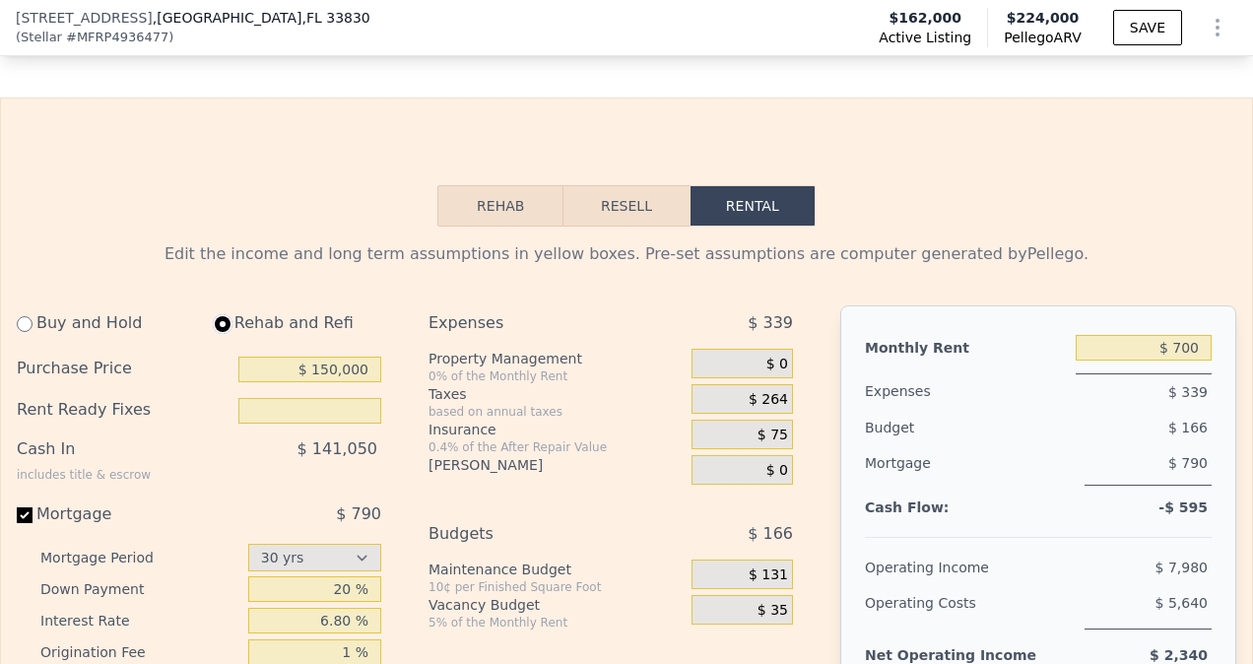
type input "$ 950"
select select "30"
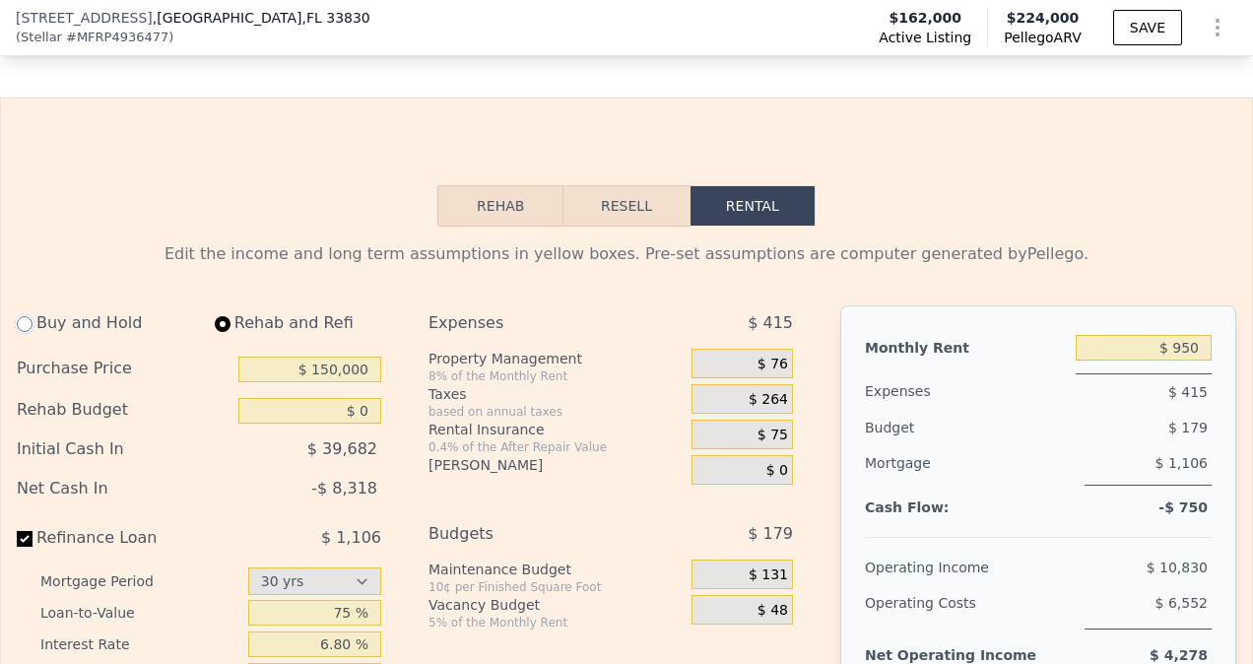
click at [30, 316] on input "radio" at bounding box center [25, 324] width 16 height 16
radio input "true"
type input "$ 110,000"
type input "$ 700"
select select "30"
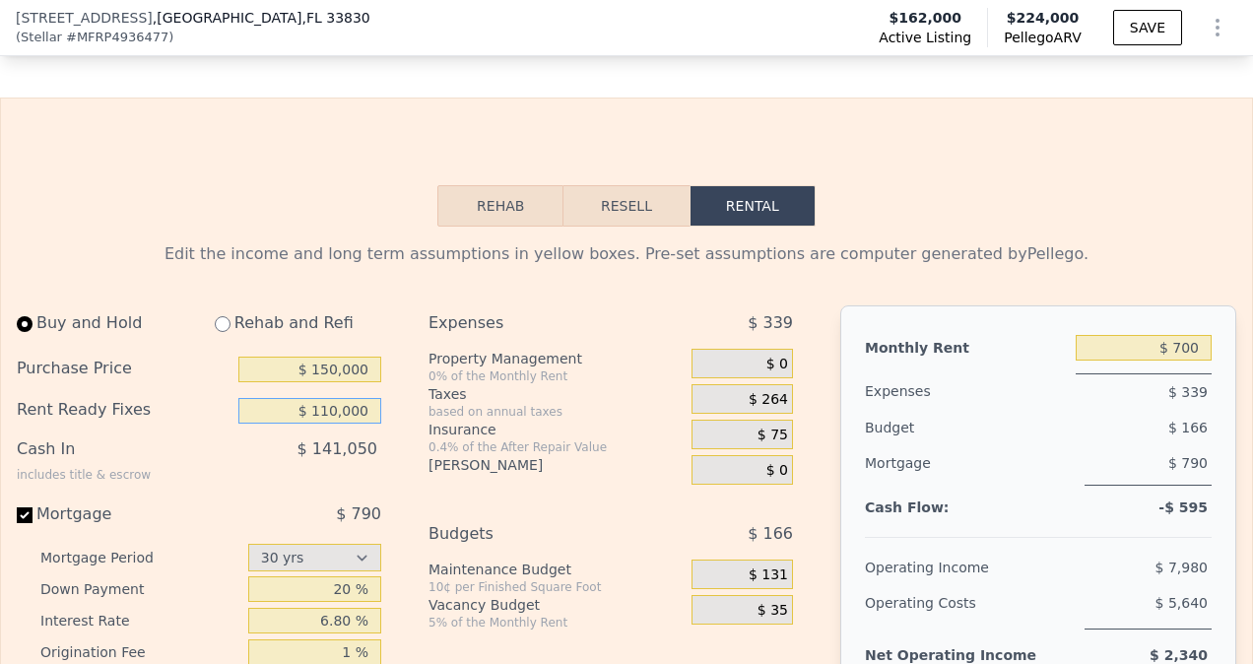
drag, startPoint x: 313, startPoint y: 343, endPoint x: 480, endPoint y: 335, distance: 166.7
click at [479, 338] on div "Buy and Hold Rehab and Refi Purchase Price $ 150,000 Rent Ready Fixes $ 110,000…" at bounding box center [413, 570] width 792 height 530
drag, startPoint x: 363, startPoint y: 339, endPoint x: 309, endPoint y: 346, distance: 53.6
click at [309, 398] on input "$ 110,000" at bounding box center [309, 411] width 143 height 26
type input "$ 110,000"
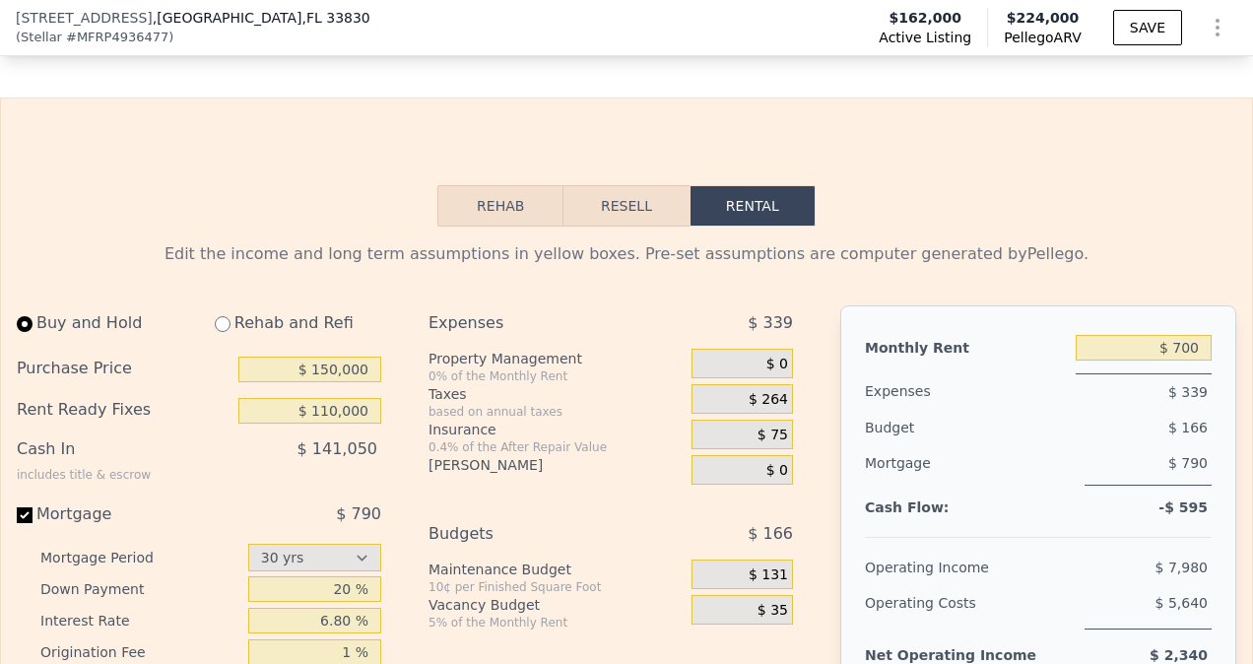
click at [355, 432] on div "$ 141,050" at bounding box center [270, 457] width 223 height 51
drag, startPoint x: 311, startPoint y: 339, endPoint x: 431, endPoint y: 339, distance: 119.2
click at [431, 339] on div "Buy and Hold Rehab and Refi Purchase Price $ 150,000 Rent Ready Fixes $ 110,000…" at bounding box center [413, 570] width 792 height 530
drag, startPoint x: 317, startPoint y: 338, endPoint x: 376, endPoint y: 333, distance: 59.3
click at [376, 333] on div "Buy and Hold Rehab and Refi Purchase Price $ 150,000 Rent Ready Fixes $ 110,000…" at bounding box center [207, 570] width 380 height 530
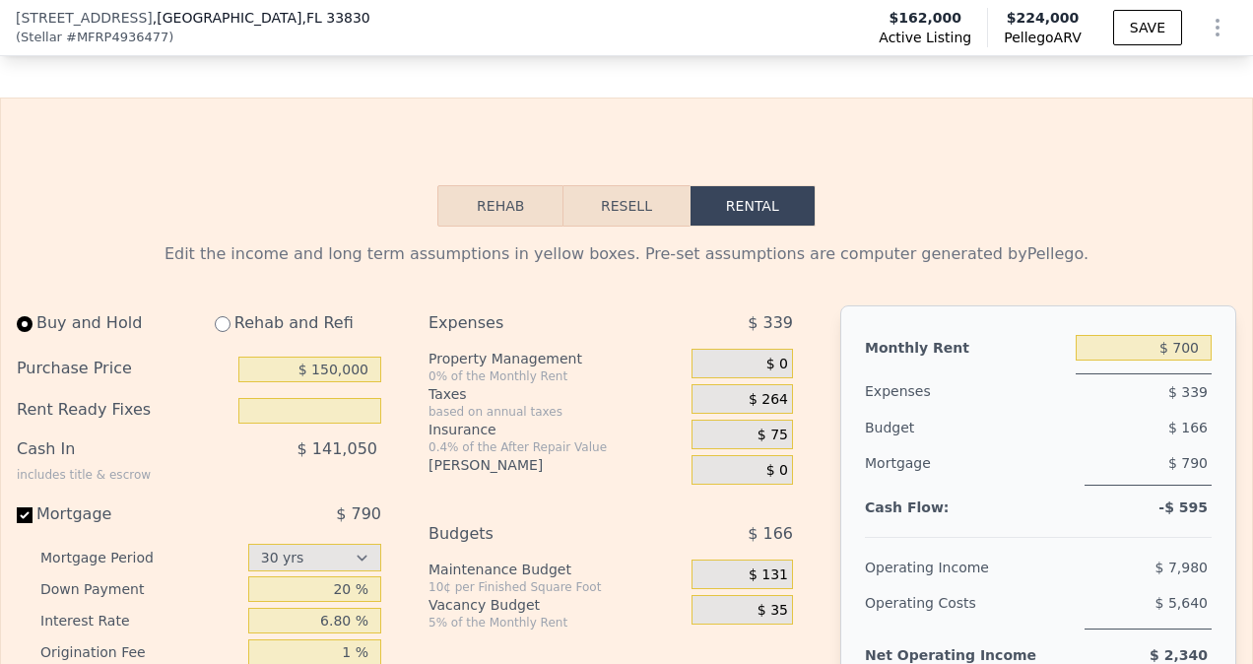
click at [407, 416] on div "Buy and Hold Rehab and Refi Purchase Price $ 150,000 Rent Ready Fixes Cash In i…" at bounding box center [413, 570] width 792 height 530
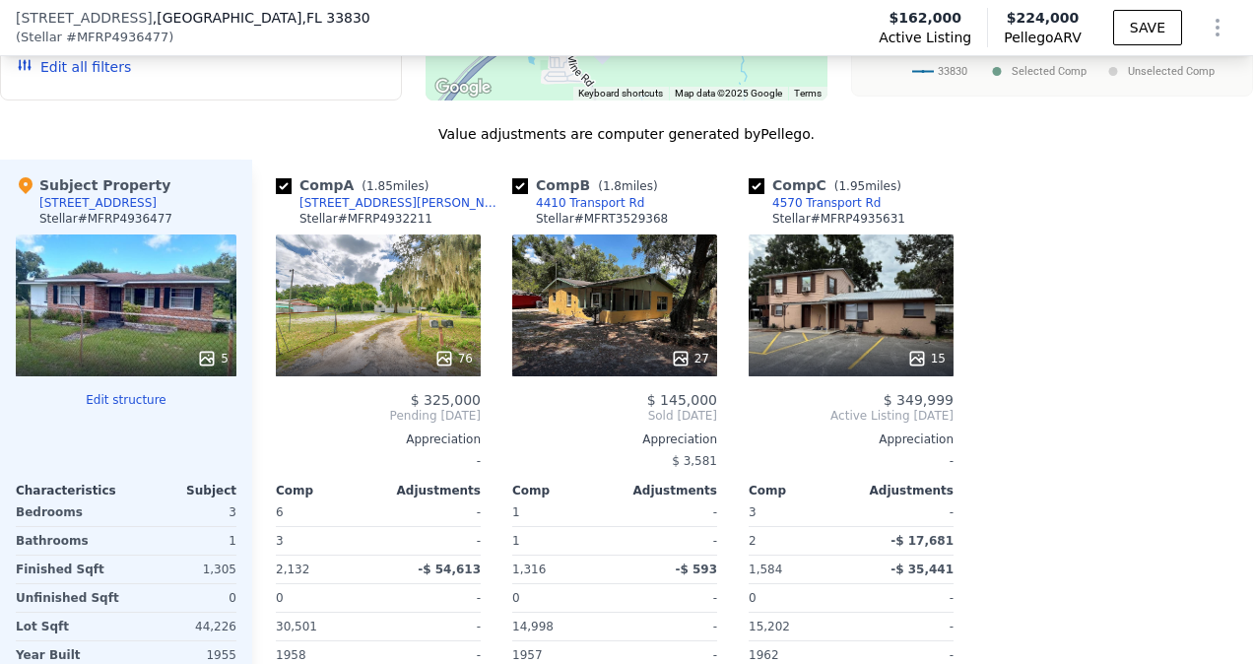
scroll to position [2423, 0]
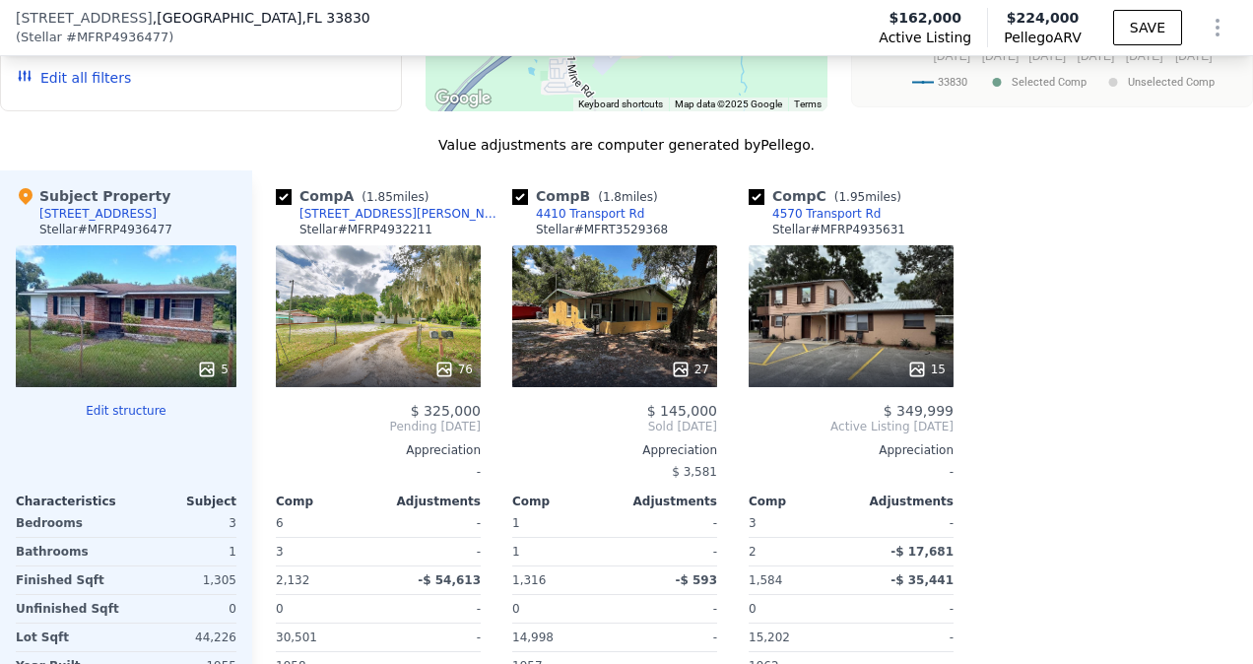
click at [519, 189] on input "checkbox" at bounding box center [520, 197] width 16 height 16
checkbox input "false"
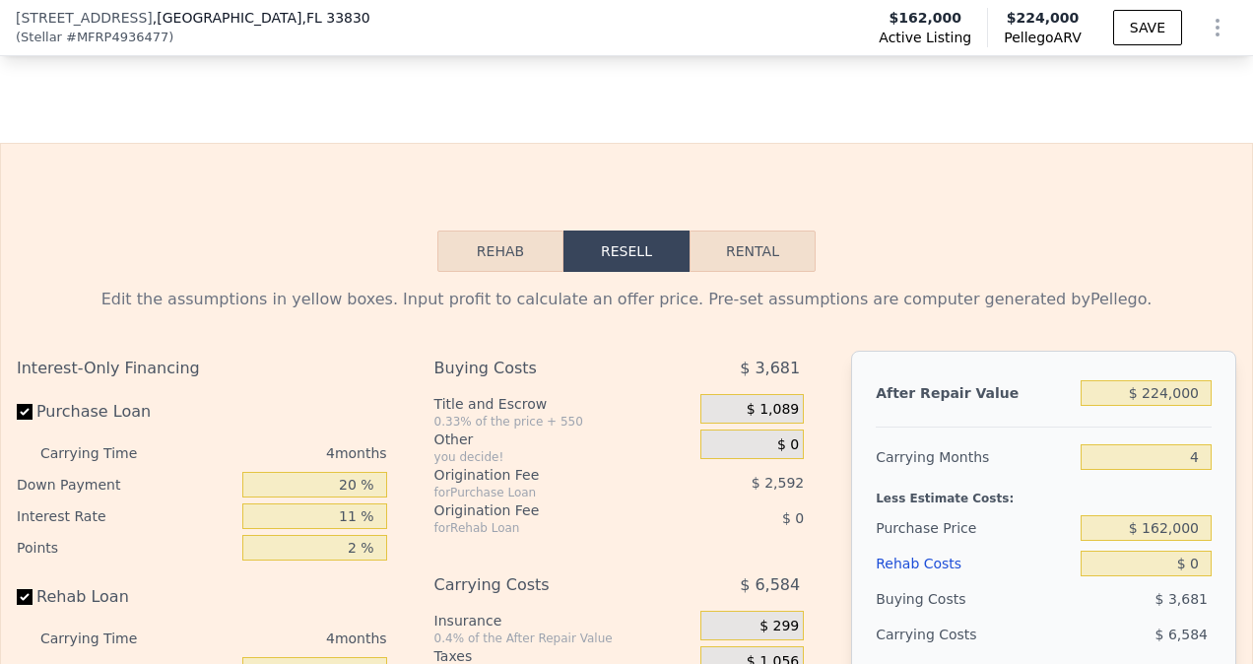
scroll to position [3211, 0]
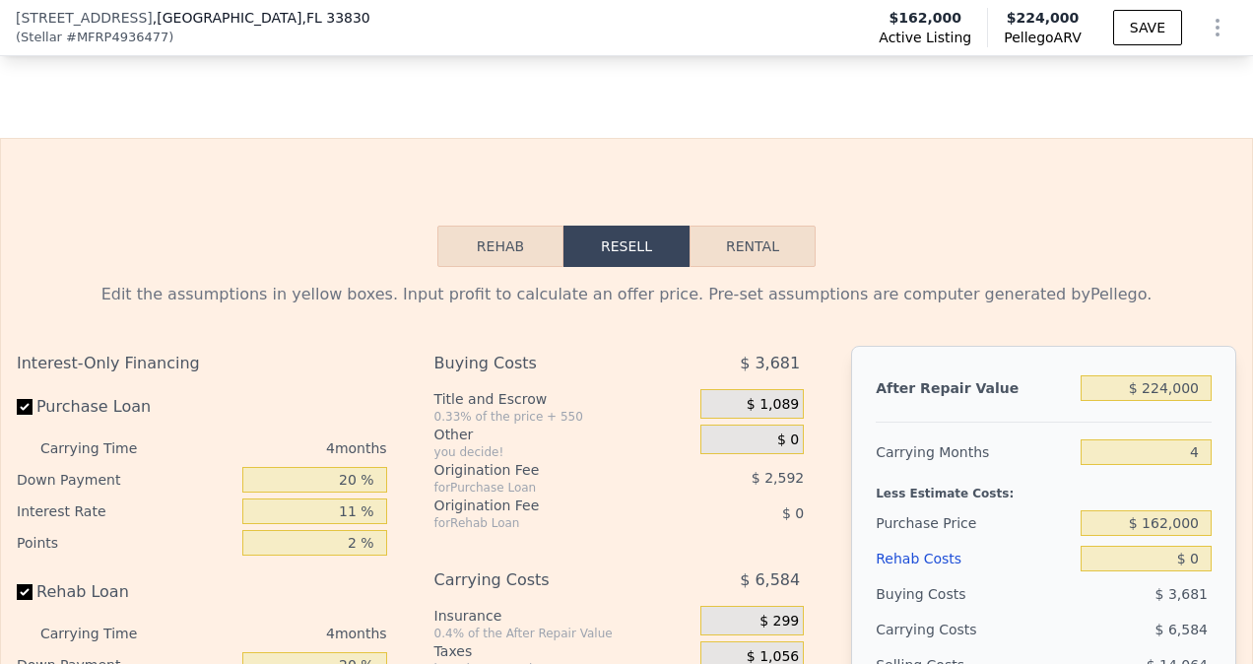
click at [745, 226] on button "Rental" at bounding box center [753, 246] width 126 height 41
select select "30"
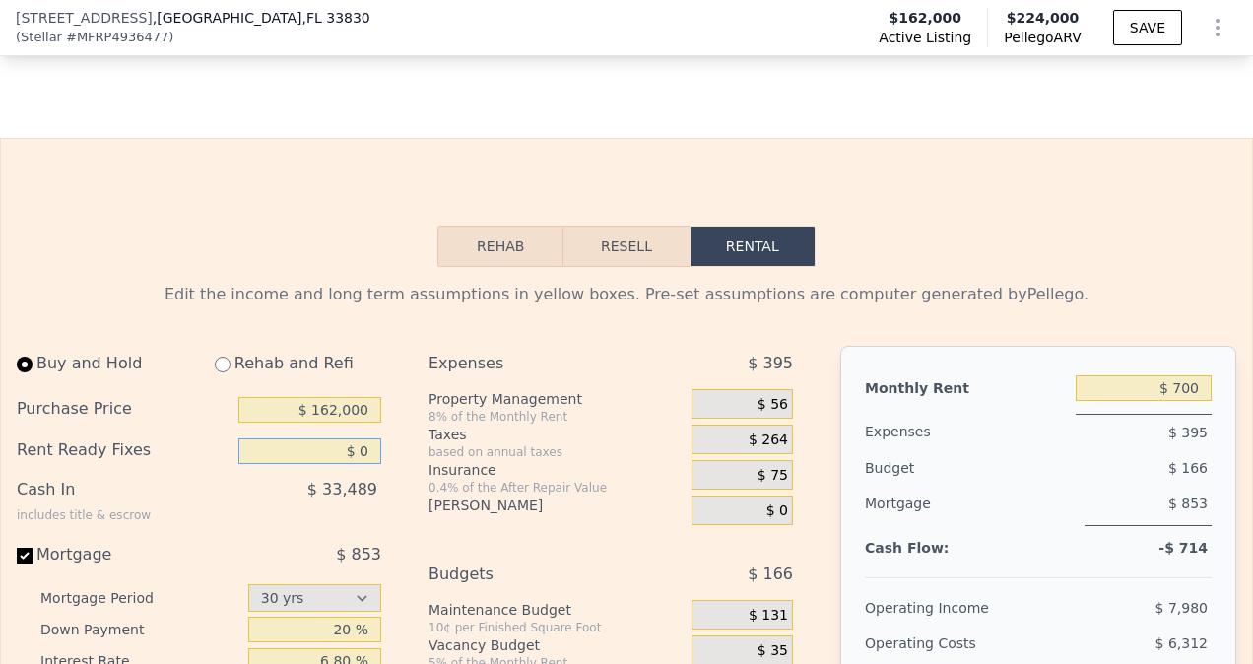
drag, startPoint x: 353, startPoint y: 380, endPoint x: 418, endPoint y: 382, distance: 65.1
click at [418, 382] on div "Buy and Hold Rehab and Refi Purchase Price $ 162,000 Rent Ready Fixes $ 0 Cash …" at bounding box center [413, 611] width 792 height 530
click at [366, 438] on input "$ 110" at bounding box center [309, 451] width 143 height 26
type input "$ 110,000"
click at [384, 447] on div "Buy and Hold Rehab and Refi Purchase Price $ 162,000 Rent Ready Fixes $ 110,000…" at bounding box center [207, 611] width 380 height 530
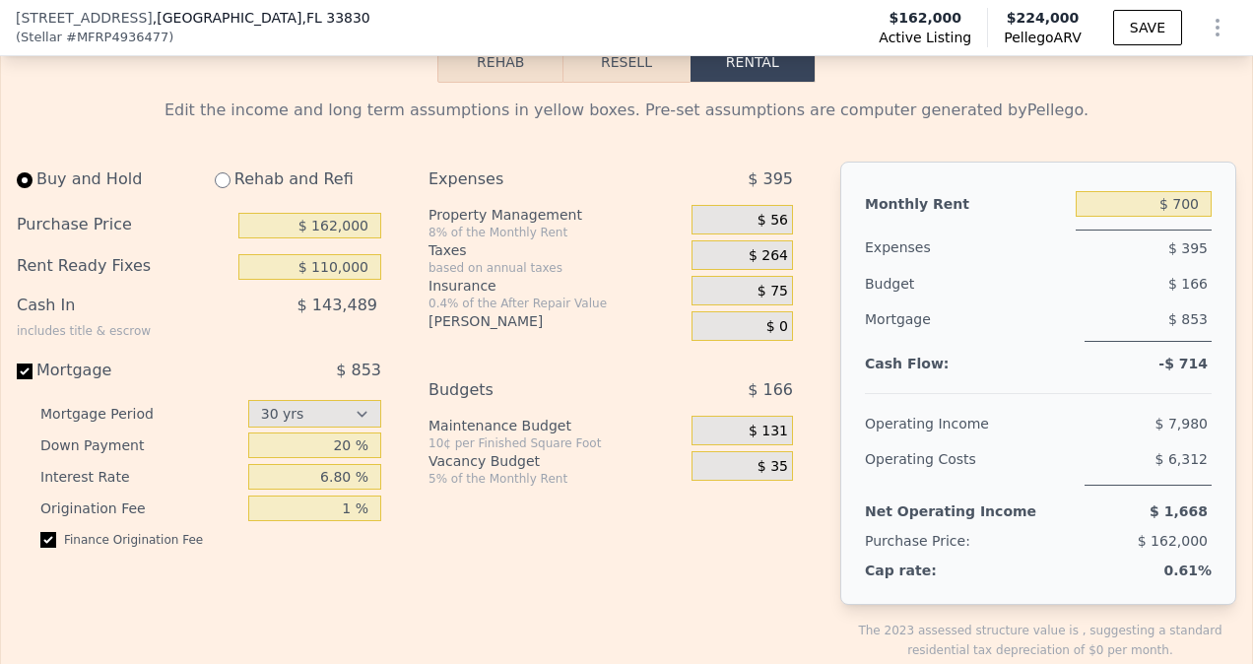
scroll to position [3309, 0]
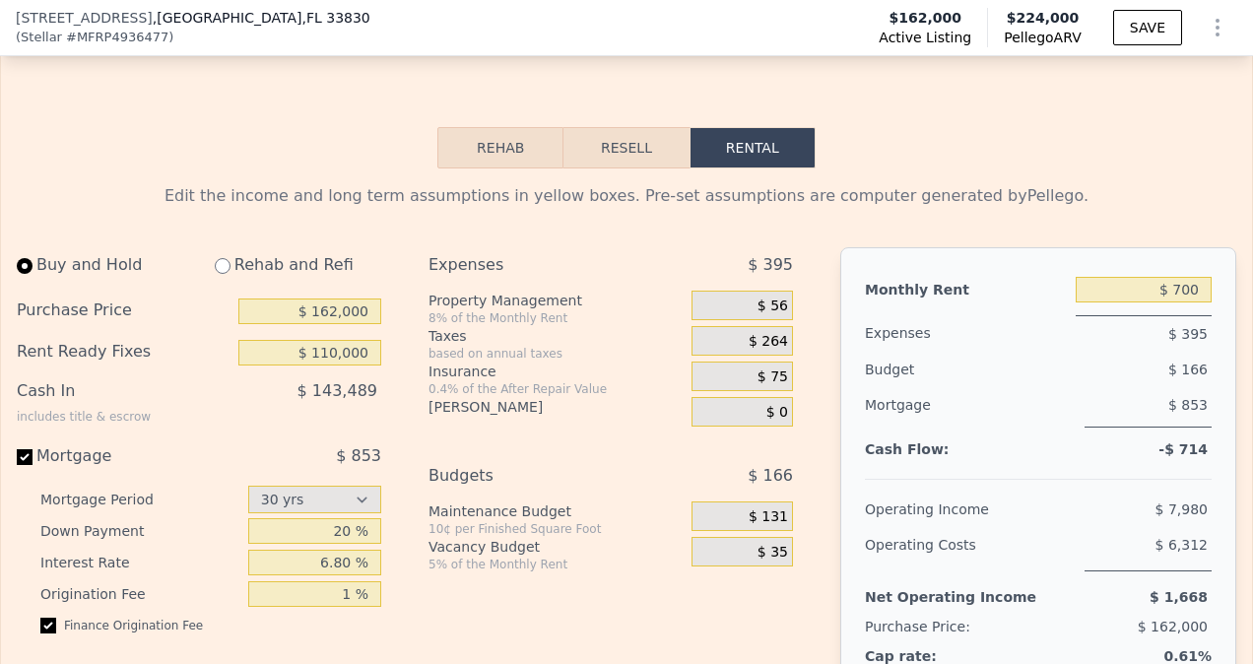
click at [769, 298] on span "$ 56" at bounding box center [773, 307] width 31 height 18
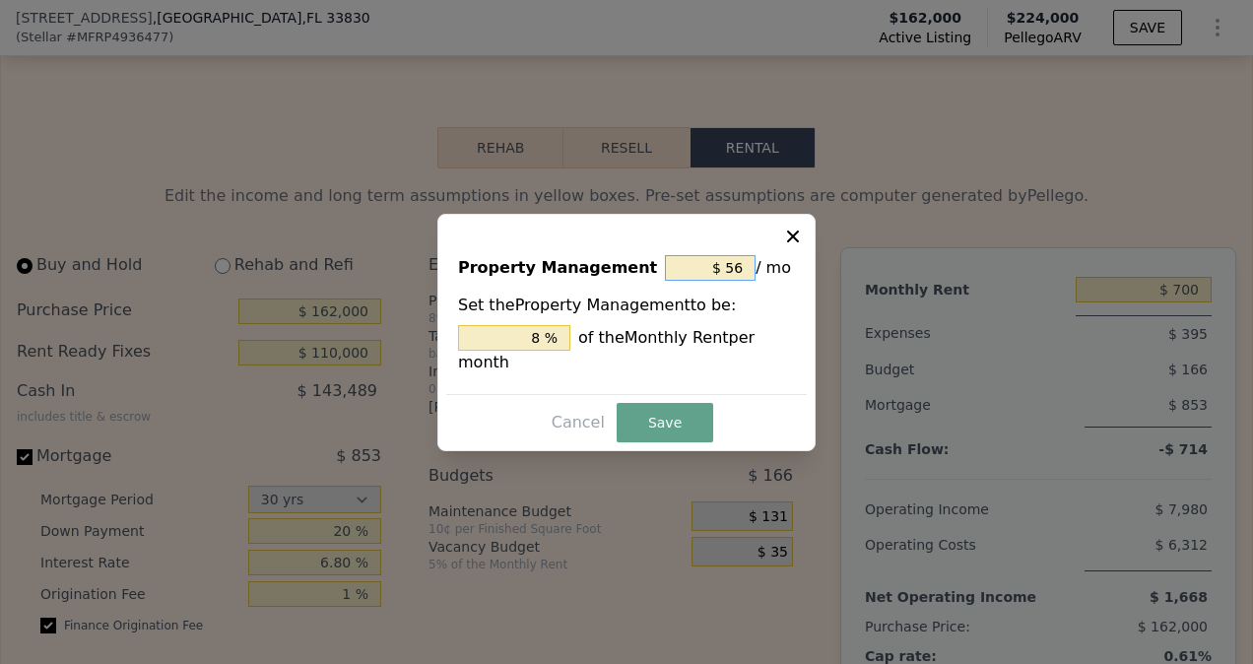
click at [746, 278] on input "$ 56" at bounding box center [710, 268] width 91 height 26
type input "$ 5"
type input "0.714 %"
type input "$ 0"
type input "0 %"
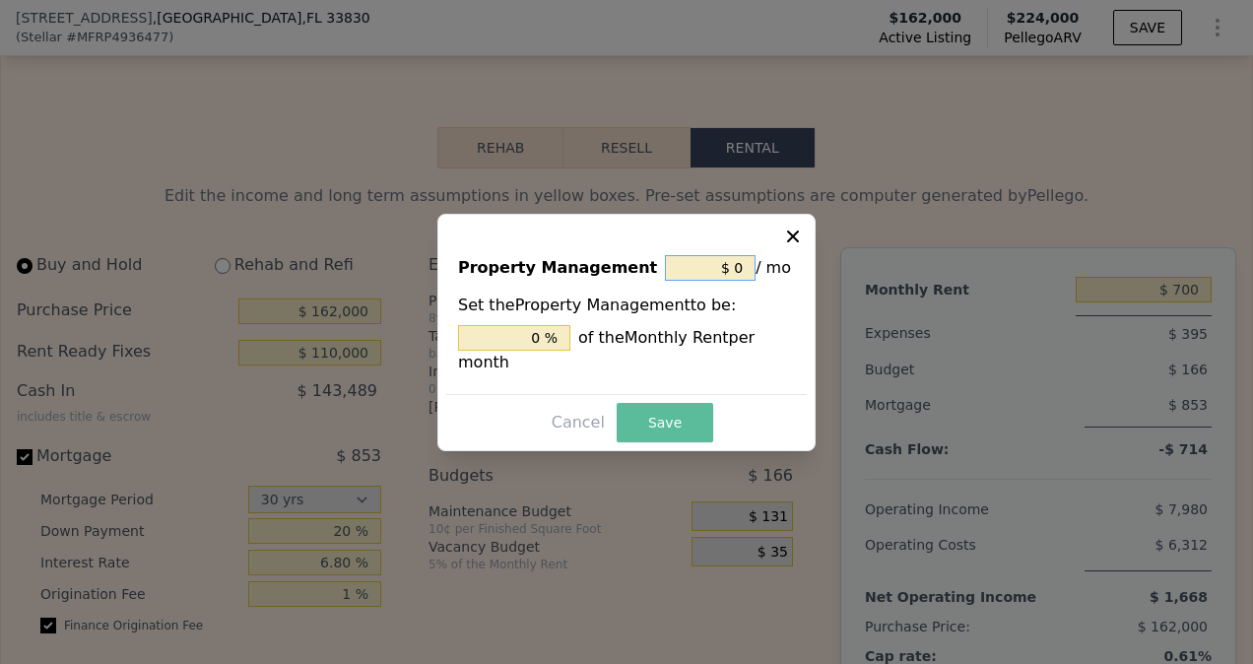
type input "$ 0"
click at [678, 406] on button "Save" at bounding box center [665, 422] width 97 height 39
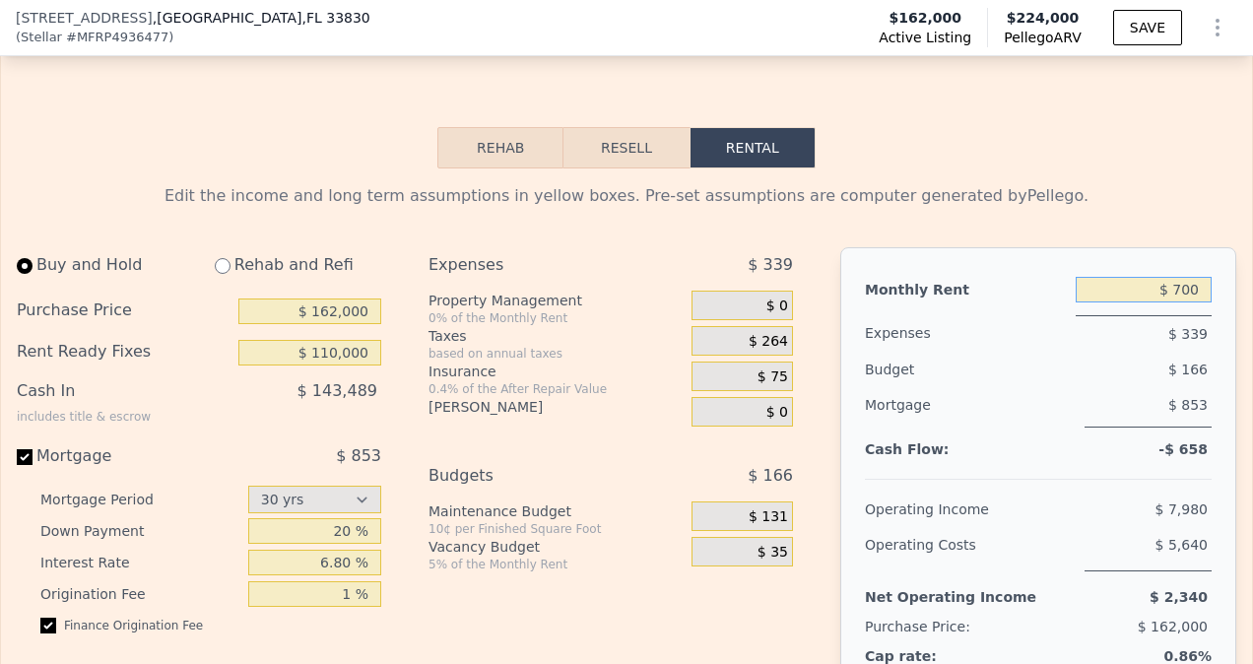
drag, startPoint x: 1159, startPoint y: 223, endPoint x: 1204, endPoint y: 215, distance: 46.0
click at [1204, 247] on div "Monthly Rent $ 700 Expenses $ 339 Budget $ 166 Mortgage $ 853 Cash Flow: -$ 658…" at bounding box center [1038, 468] width 396 height 443
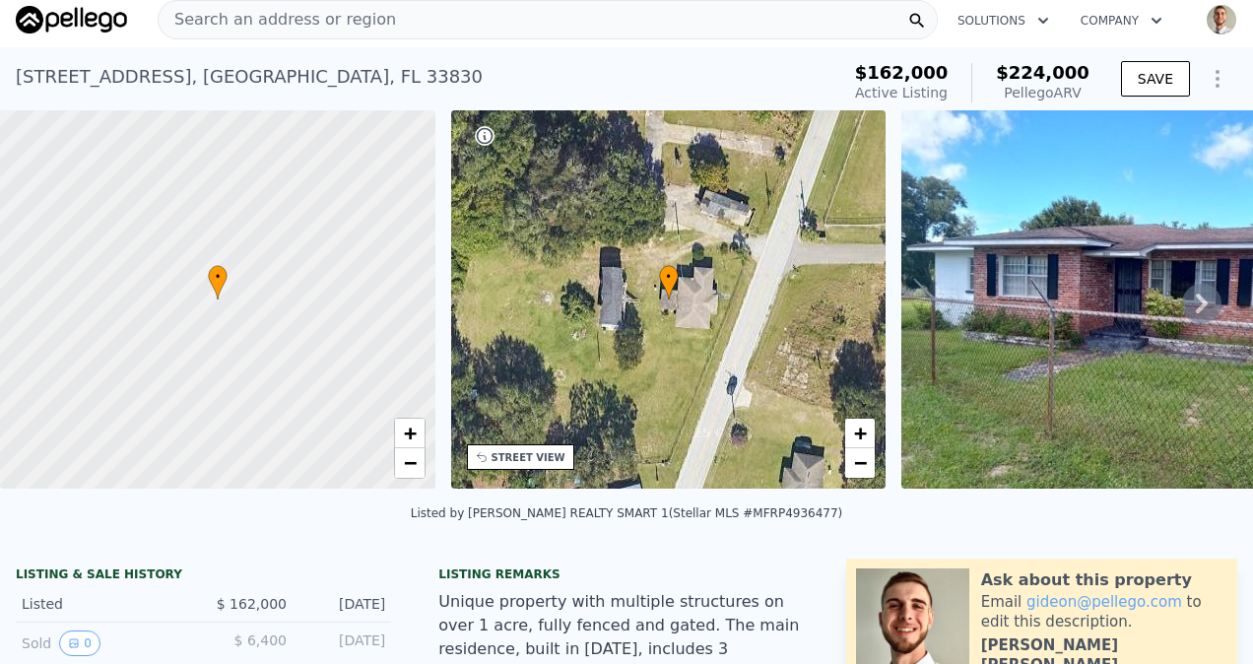
scroll to position [0, 0]
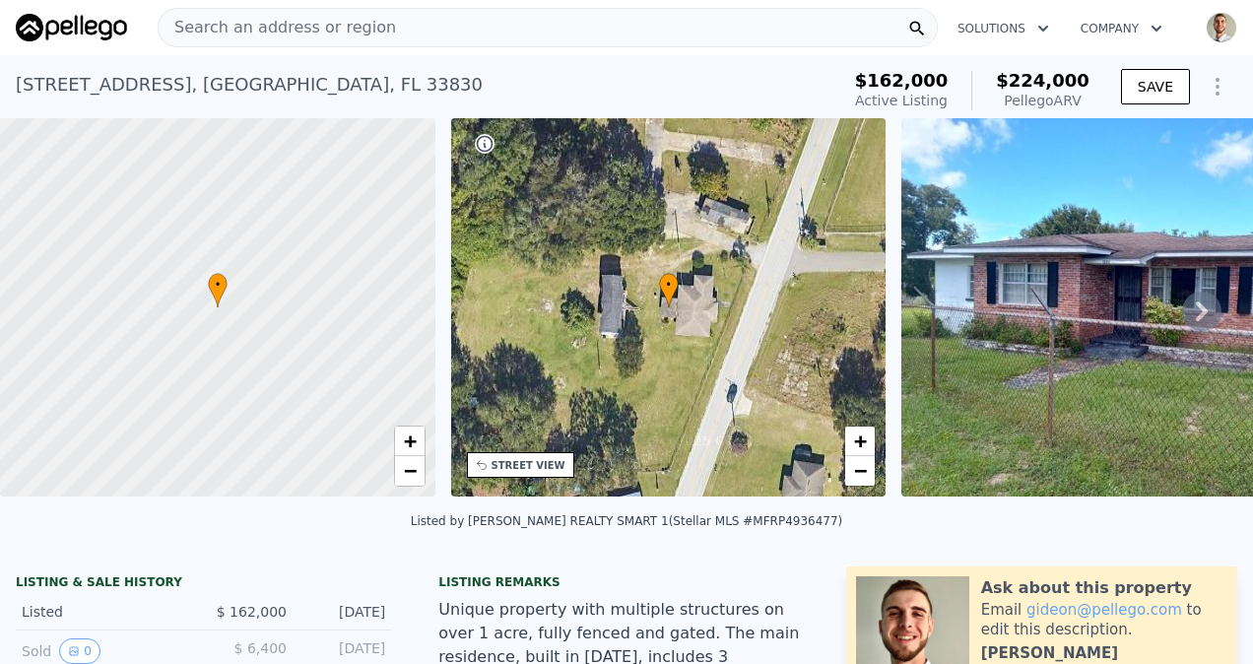
drag, startPoint x: 16, startPoint y: 88, endPoint x: 260, endPoint y: 85, distance: 244.4
click at [260, 85] on div "3571 Old Bartow Eagle Lake Rd , Polk County , FL 33830" at bounding box center [249, 85] width 467 height 28
copy div "[STREET_ADDRESS]"
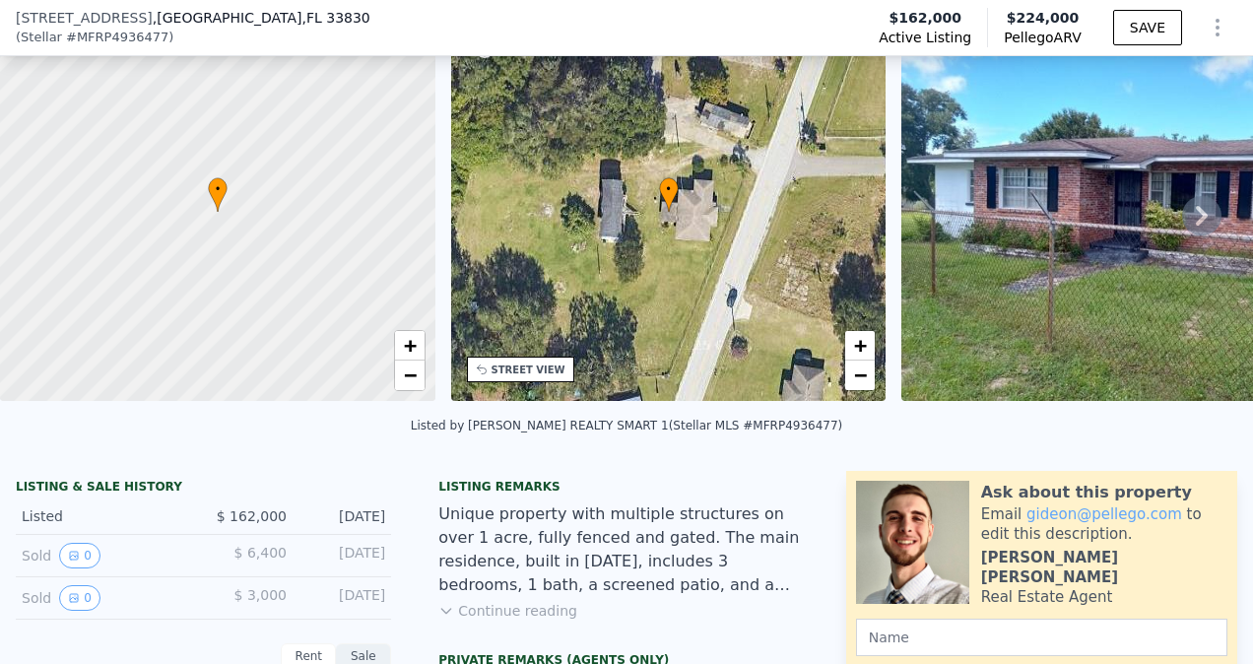
scroll to position [91, 0]
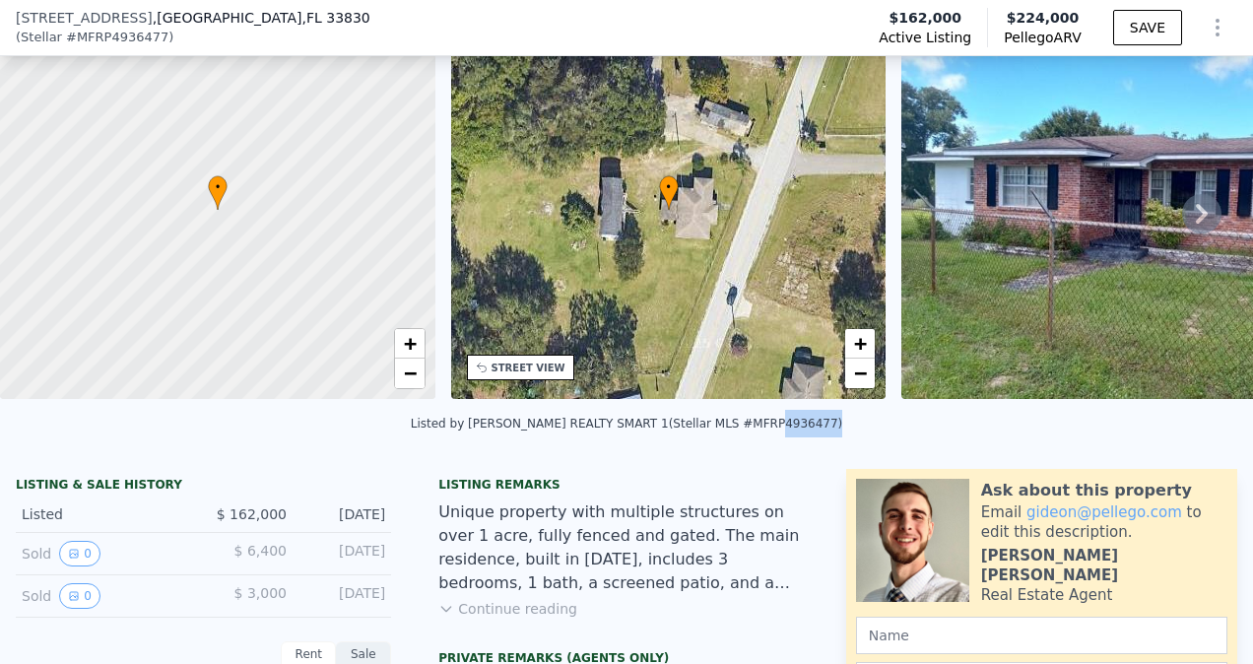
drag, startPoint x: 749, startPoint y: 432, endPoint x: 799, endPoint y: 432, distance: 50.2
click at [799, 431] on div "Listed by KELLER WILLIAMS REALTY SMART 1 (Stellar MLS #MFRP4936477)" at bounding box center [627, 424] width 433 height 14
drag, startPoint x: 799, startPoint y: 432, endPoint x: 782, endPoint y: 442, distance: 20.0
copy div "P4936477"
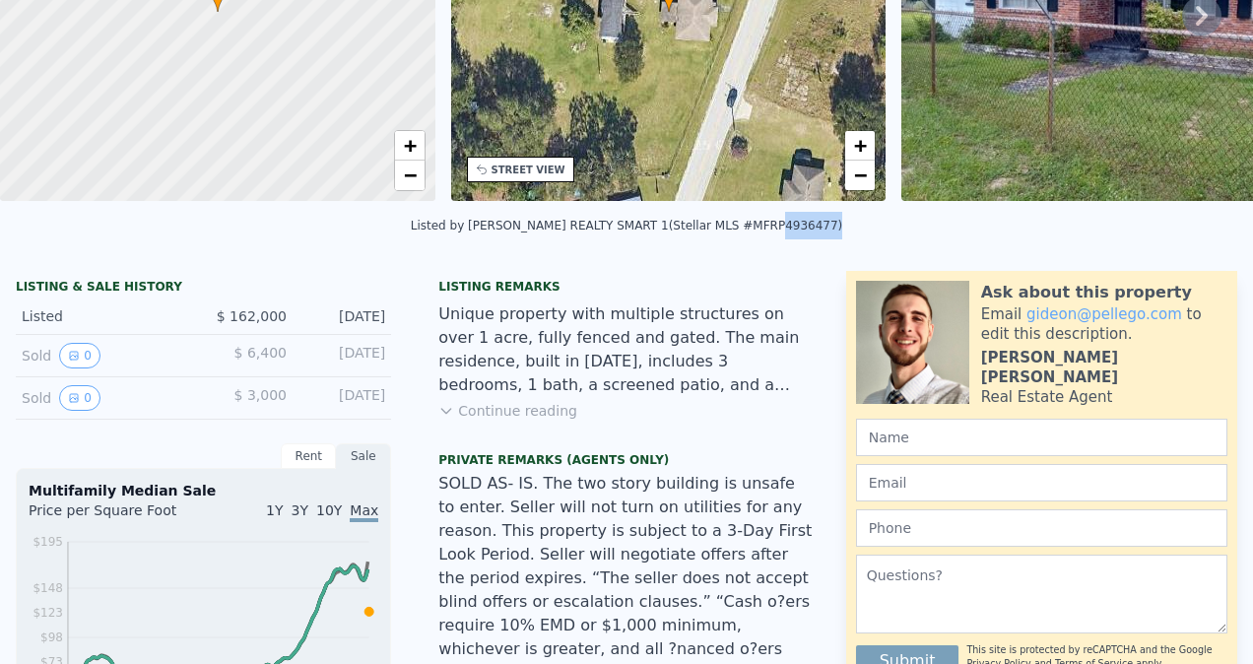
scroll to position [65, 0]
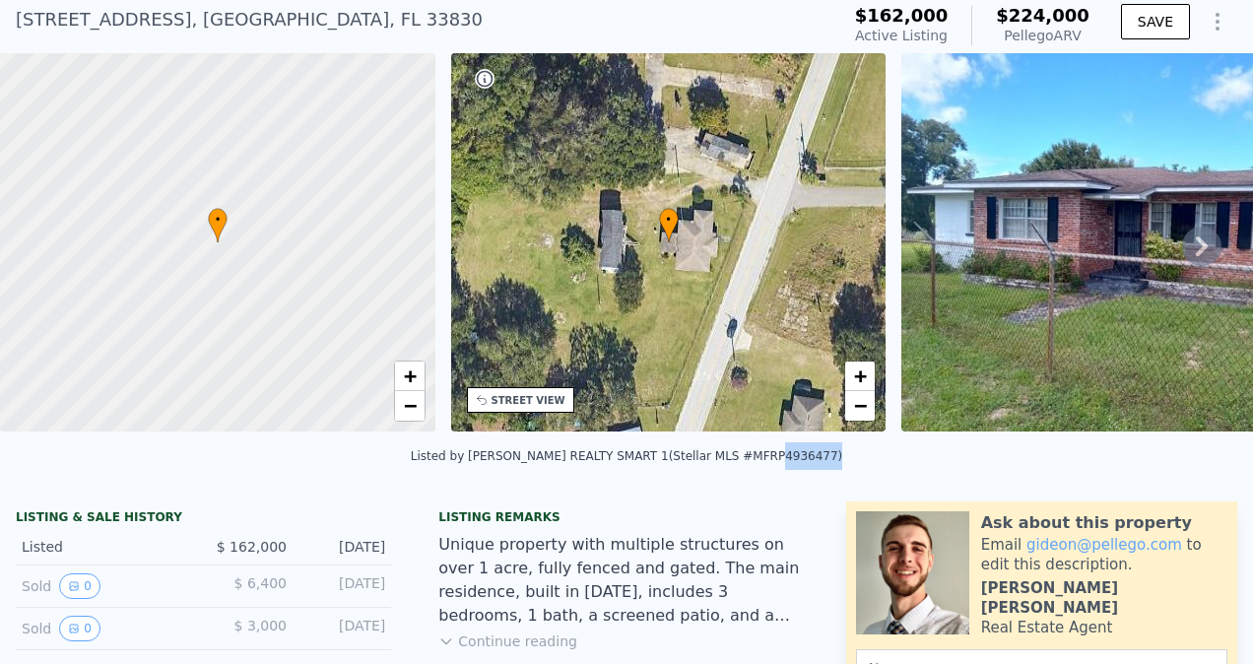
copy div "P4936477"
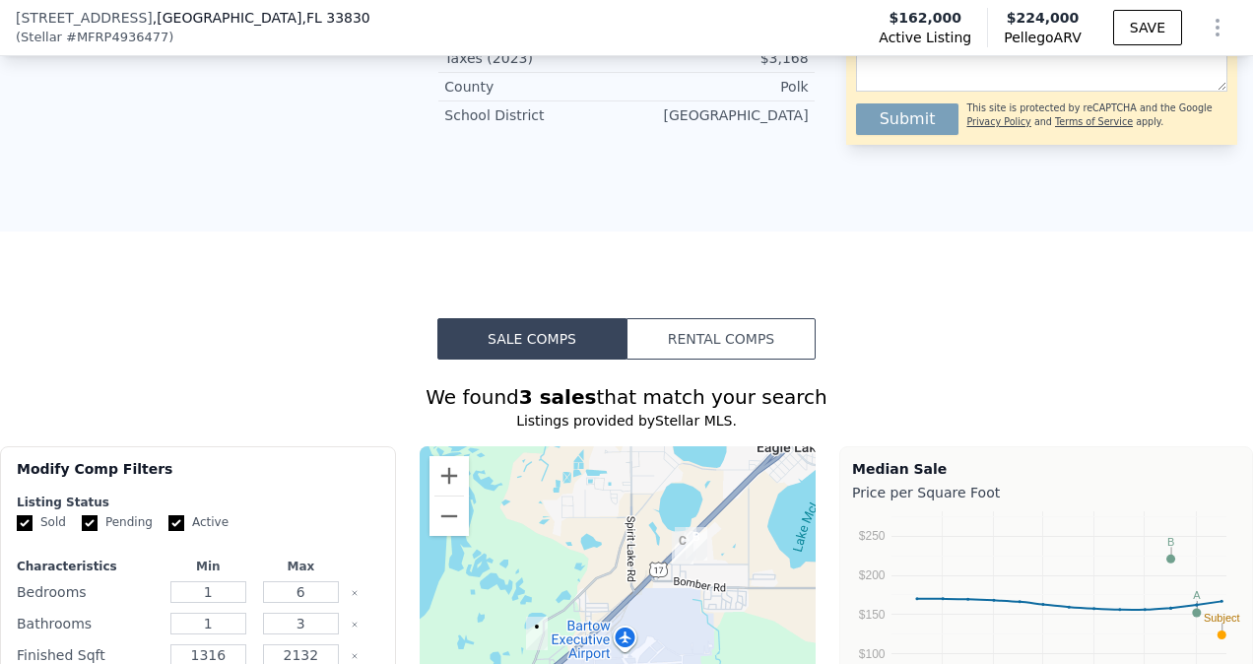
scroll to position [1766, 0]
